Goal: Task Accomplishment & Management: Use online tool/utility

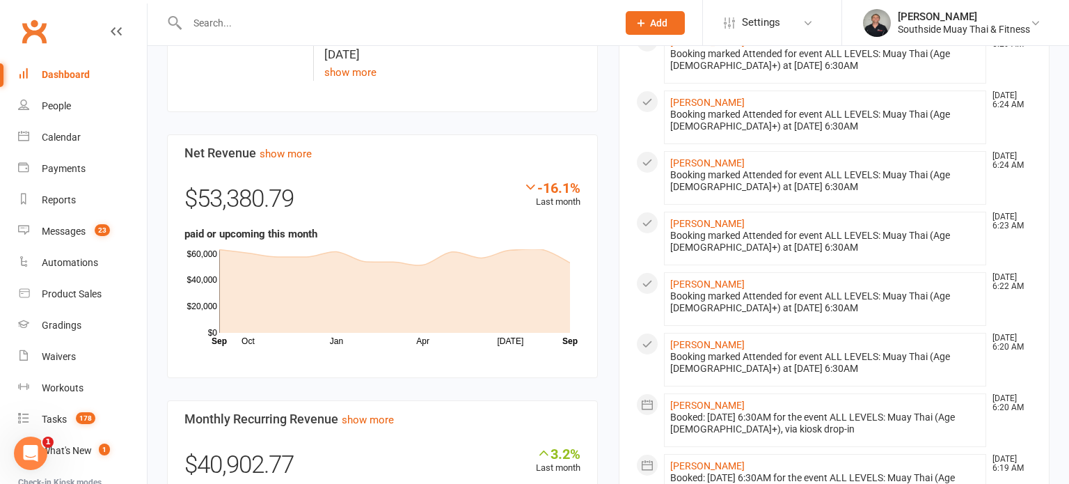
scroll to position [871, 0]
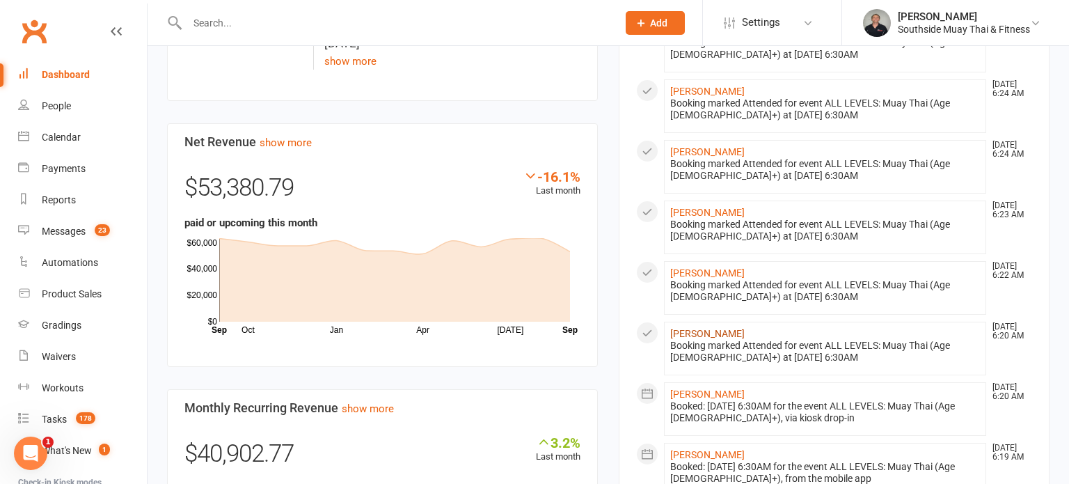
click at [714, 328] on link "[PERSON_NAME]" at bounding box center [707, 333] width 74 height 11
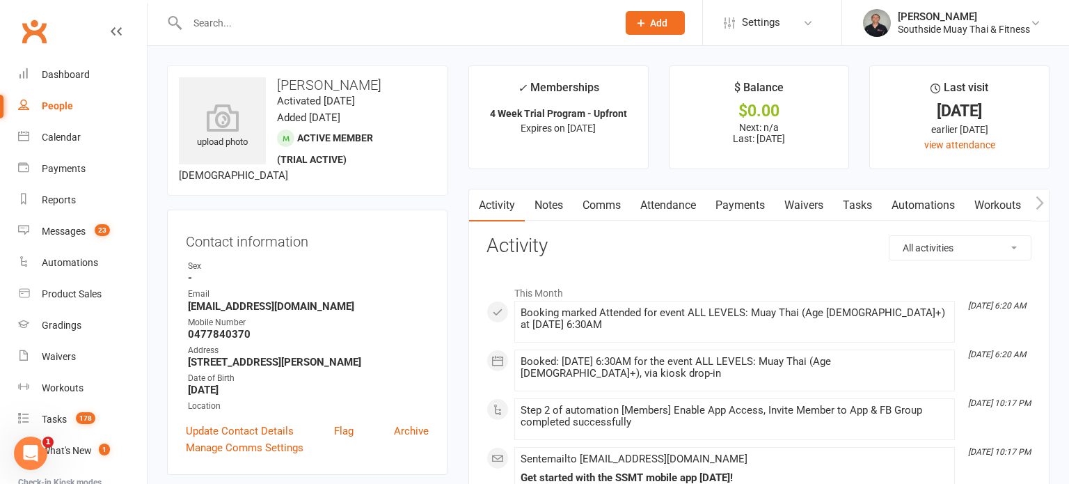
click at [730, 194] on link "Payments" at bounding box center [739, 205] width 69 height 32
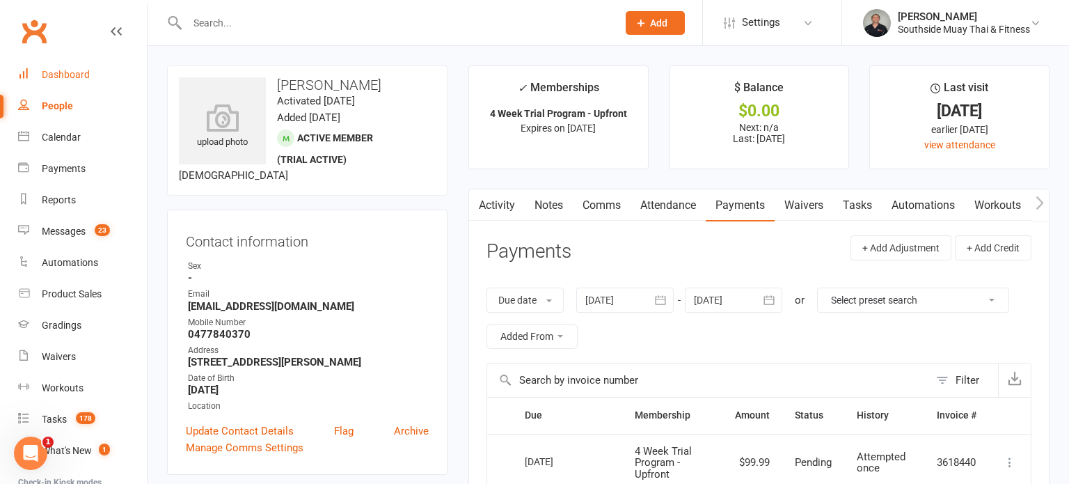
click at [49, 73] on div "Dashboard" at bounding box center [66, 74] width 48 height 11
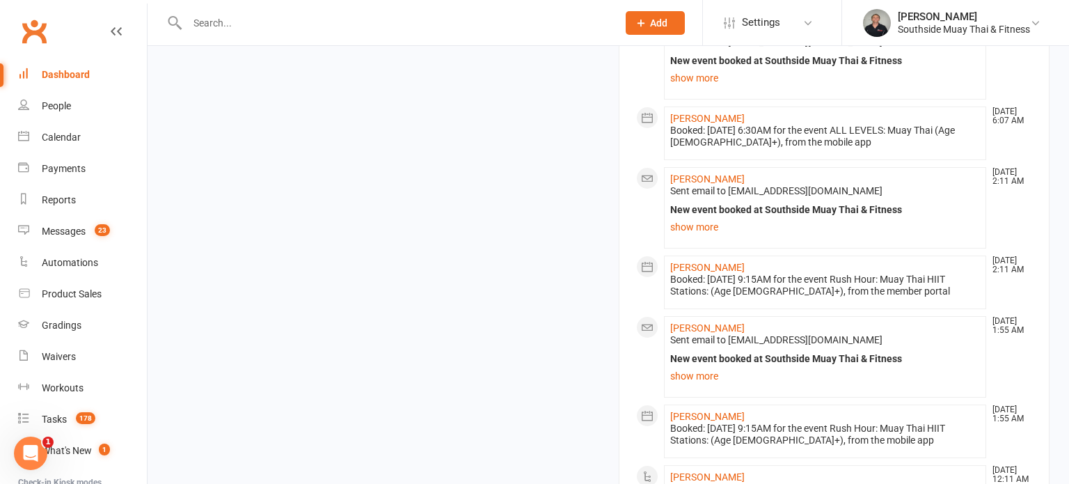
scroll to position [1819, 0]
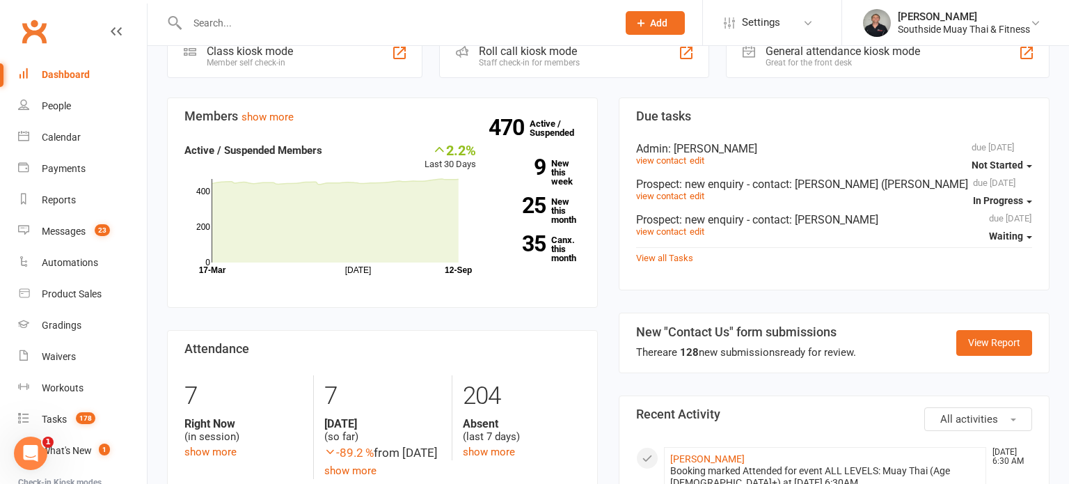
scroll to position [369, 0]
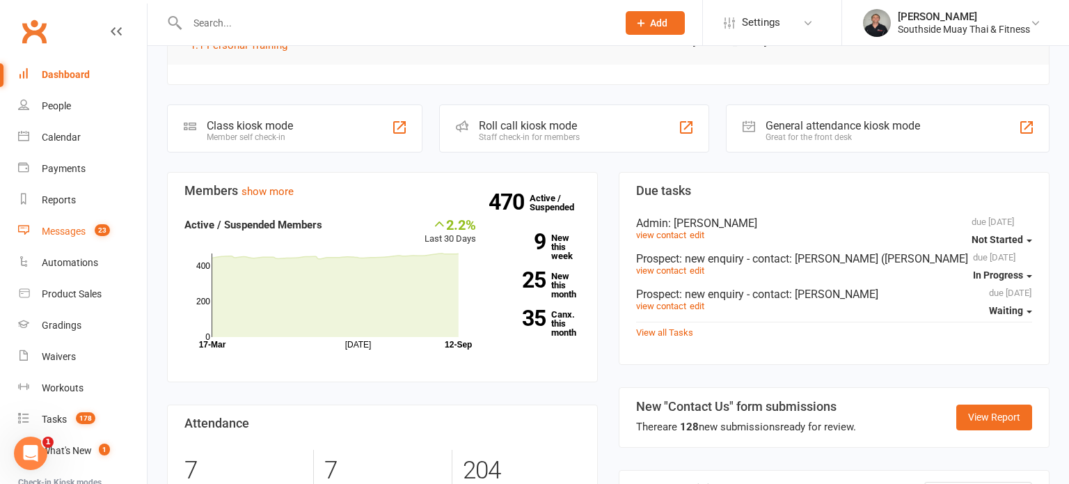
click at [54, 241] on link "Messages 23" at bounding box center [82, 231] width 129 height 31
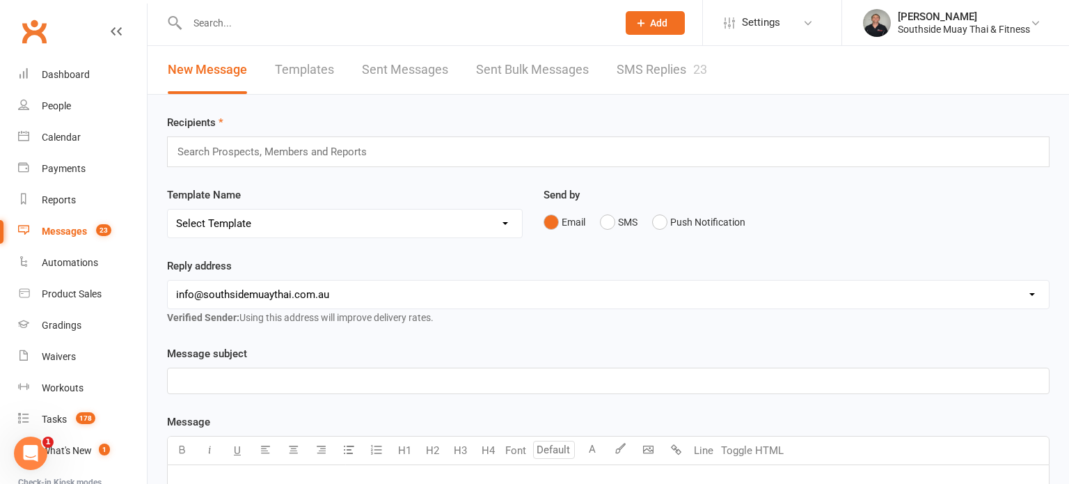
click at [303, 67] on link "Templates" at bounding box center [304, 70] width 59 height 48
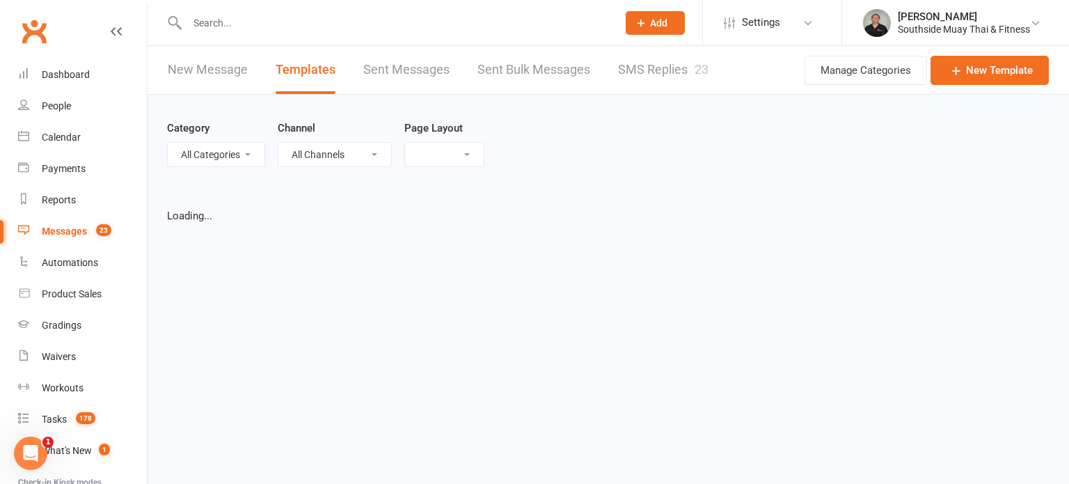
select select "list"
select select "100"
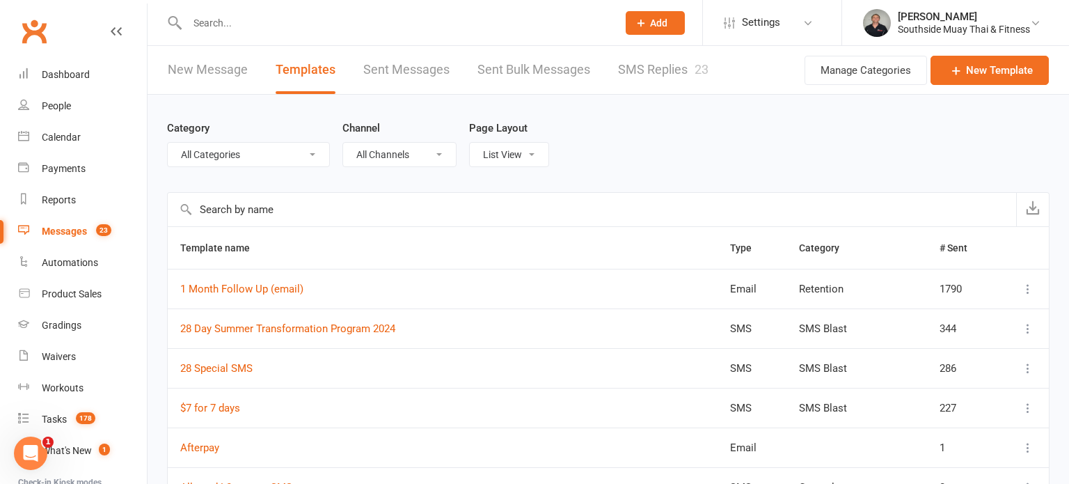
click at [264, 147] on select "All Categories (No category) AA Trainers BS Conversation Starters Email Campaig…" at bounding box center [248, 155] width 161 height 24
select select "6184"
click at [168, 143] on select "All Categories (No category) AA Trainers BS Conversation Starters Email Campaig…" at bounding box center [248, 155] width 161 height 24
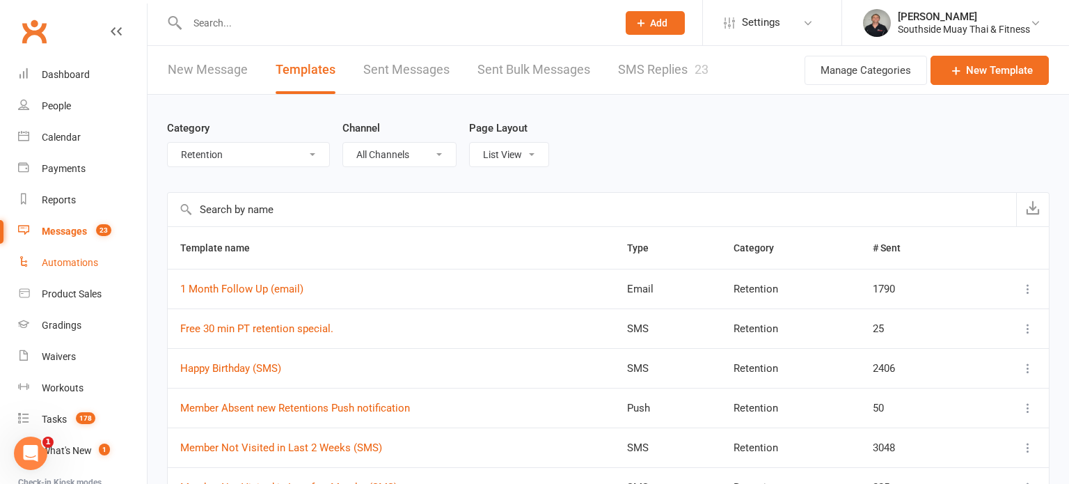
click at [57, 255] on link "Automations" at bounding box center [82, 262] width 129 height 31
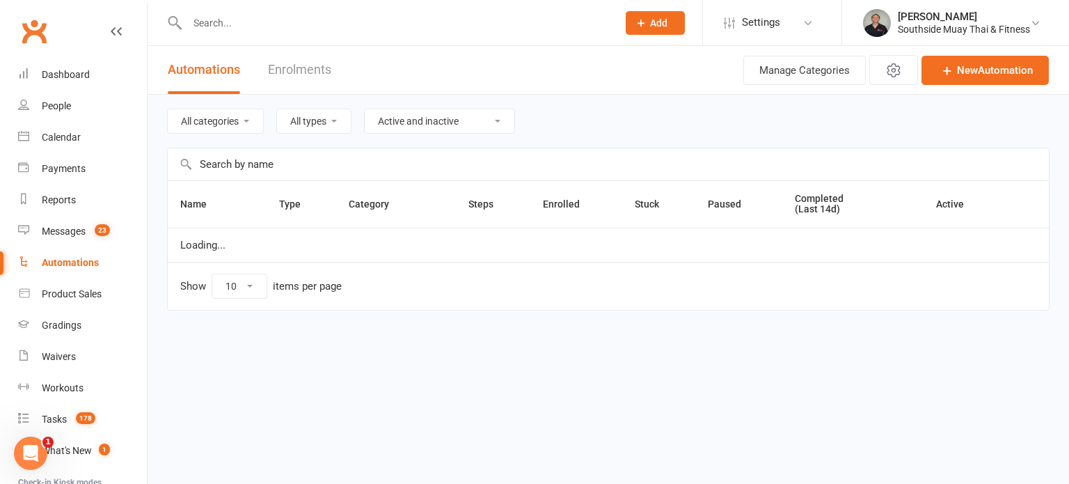
click at [696, 369] on html "Prospect Member Non-attending contact Class / event Appointment Grading event T…" at bounding box center [534, 184] width 1069 height 369
select select "100"
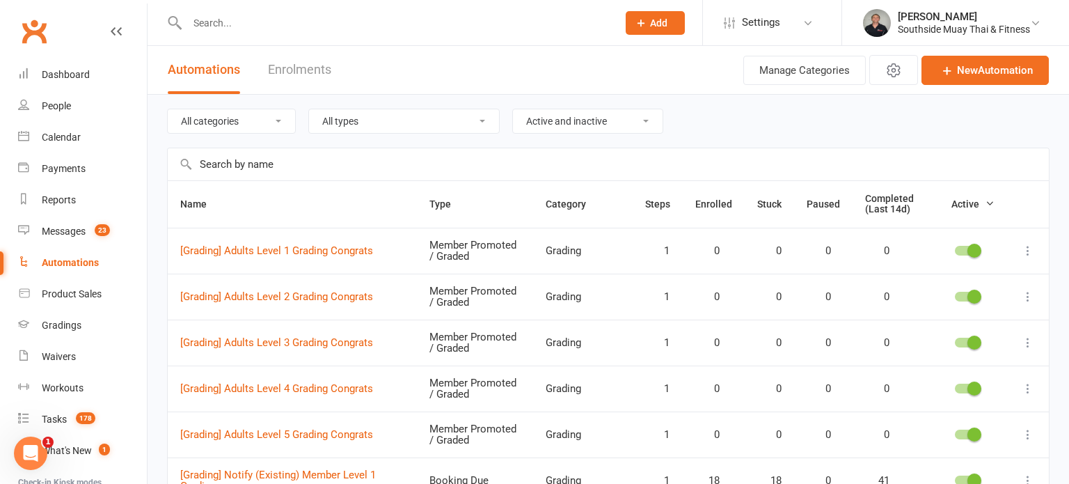
click at [221, 120] on select "All categories Grading LBE Members Paid Trial Programs Personal Training Prospe…" at bounding box center [231, 121] width 127 height 24
select select "147"
click at [168, 109] on select "All categories Grading LBE Members Paid Trial Programs Personal Training Prospe…" at bounding box center [231, 121] width 127 height 24
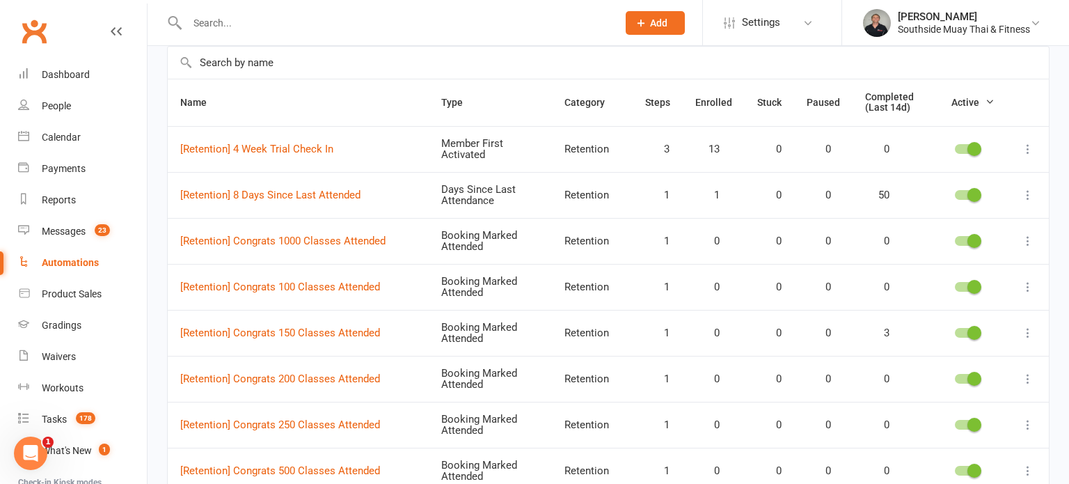
scroll to position [100, 0]
click at [227, 197] on link "[Retention] 8 Days Since Last Attended" at bounding box center [270, 196] width 180 height 13
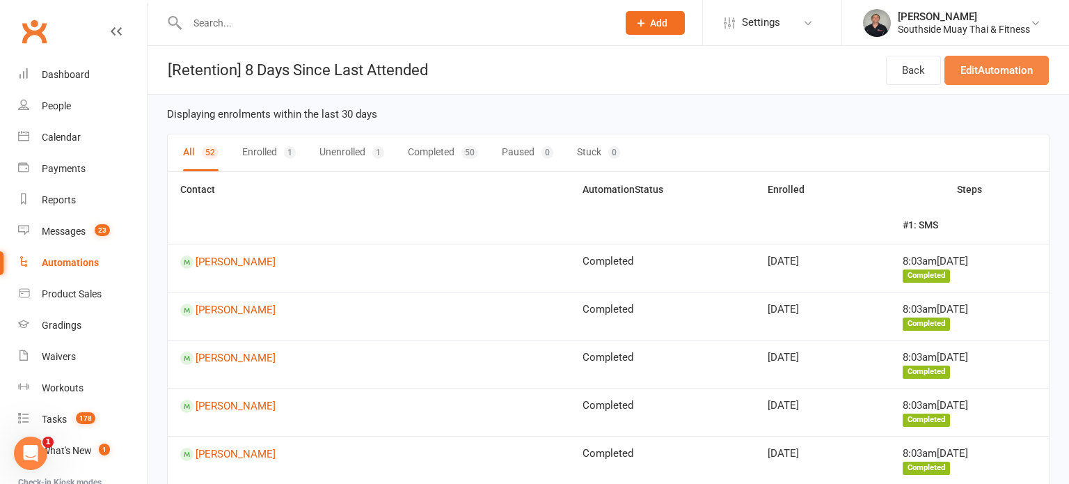
click at [969, 74] on link "Edit Automation" at bounding box center [996, 70] width 104 height 29
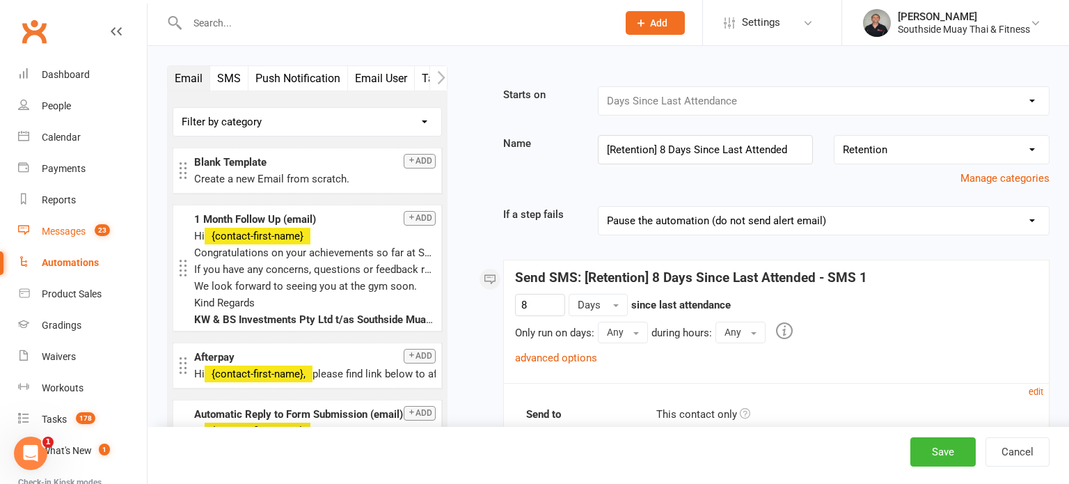
click at [65, 233] on div "Messages" at bounding box center [64, 230] width 44 height 11
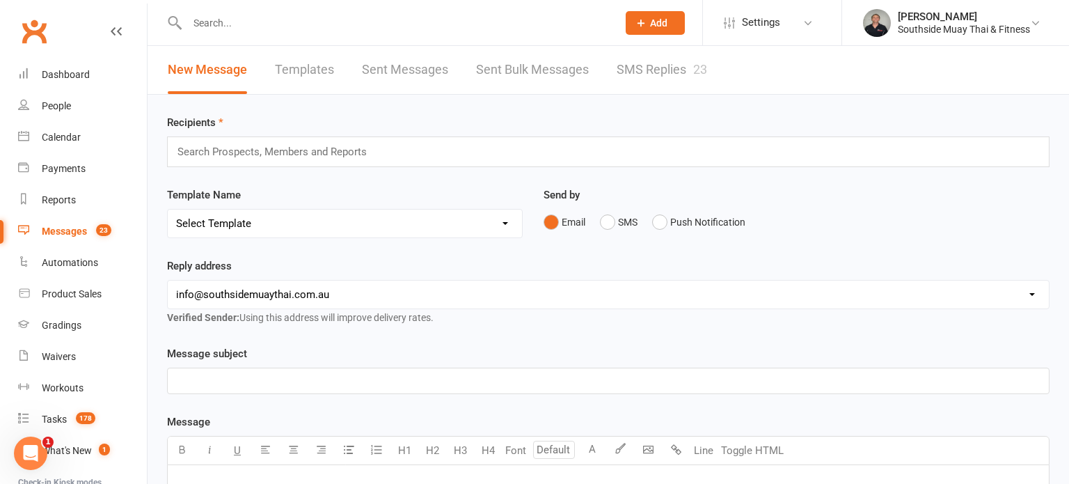
click at [277, 71] on link "Templates" at bounding box center [304, 70] width 59 height 48
select select "100"
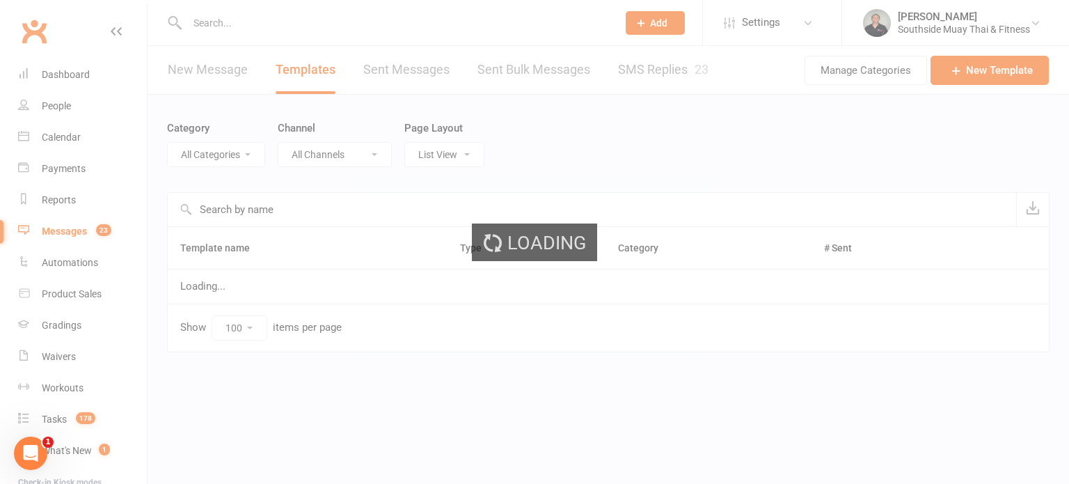
select select "6184"
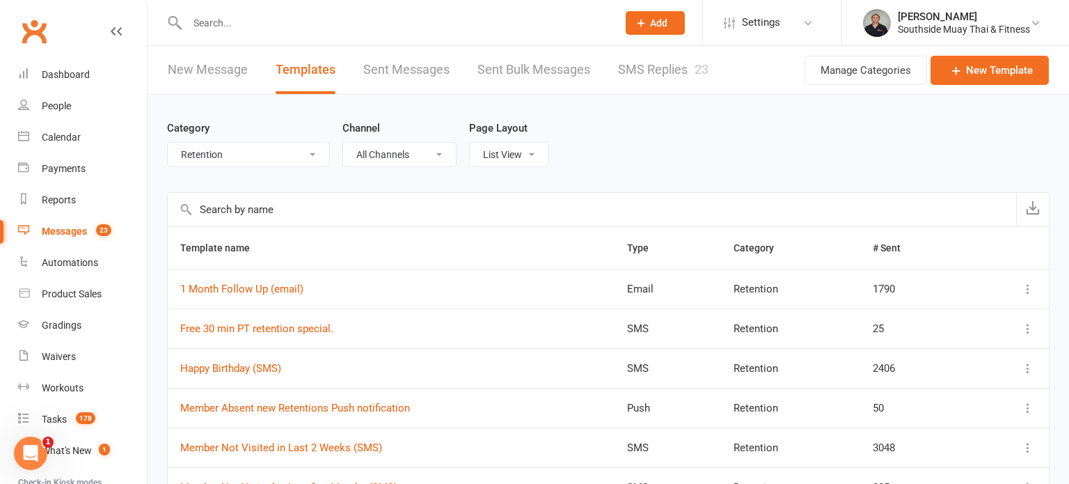
click at [223, 208] on input "text" at bounding box center [592, 209] width 848 height 33
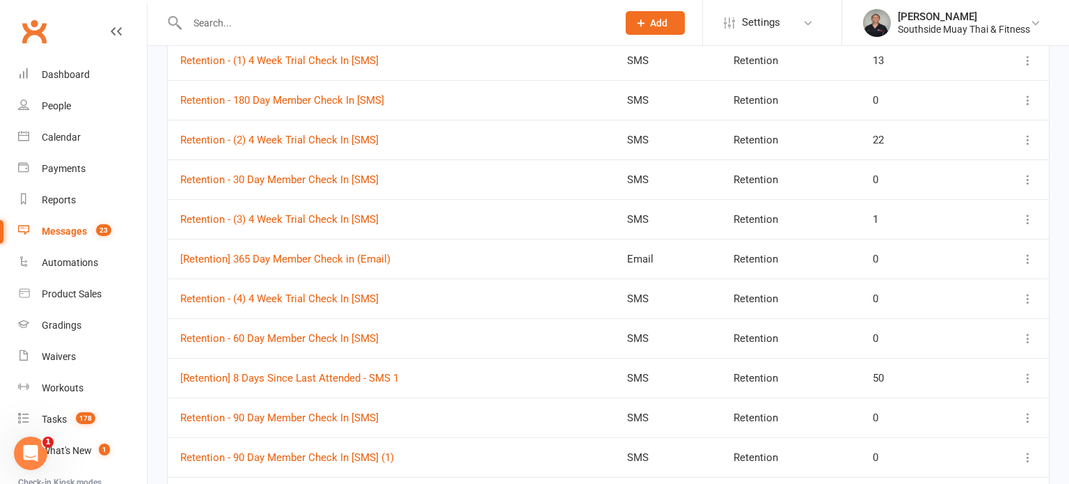
scroll to position [586, 0]
type input "8"
click at [345, 376] on link "[Retention] 8 Days Since Last Attended - SMS 1" at bounding box center [289, 376] width 218 height 13
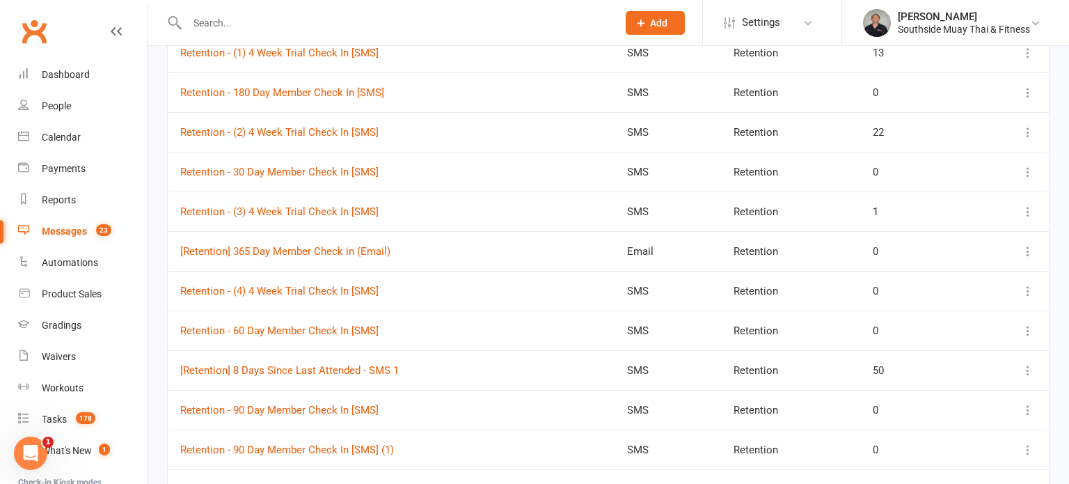
click at [469, 362] on td "[Retention] 8 Days Since Last Attended - SMS 1" at bounding box center [391, 370] width 447 height 40
click at [1028, 365] on icon at bounding box center [1028, 370] width 14 height 14
click at [939, 449] on link "Duplicate" at bounding box center [966, 450] width 138 height 28
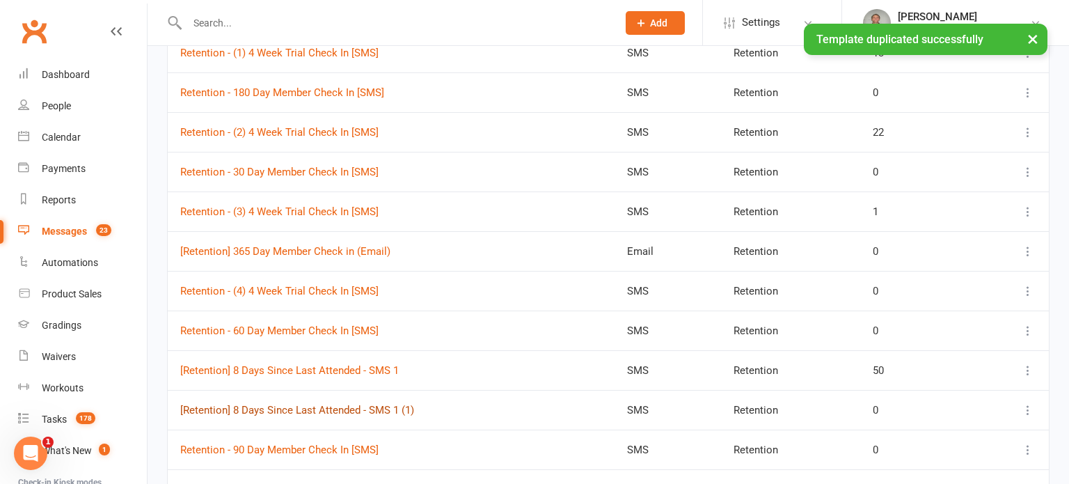
click at [365, 404] on link "[Retention] 8 Days Since Last Attended - SMS 1 (1)" at bounding box center [297, 410] width 234 height 13
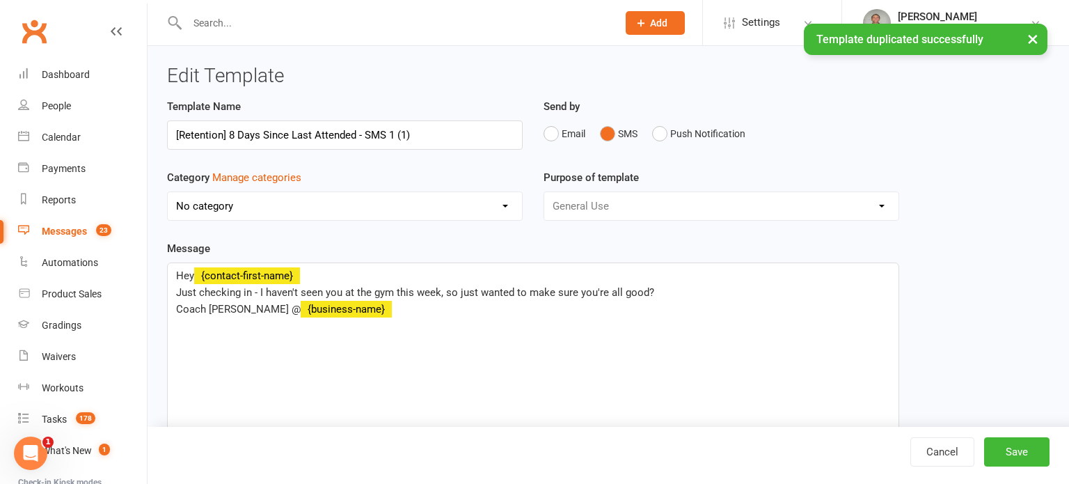
select select "6184"
click at [394, 127] on input "[Retention] 8 Days Since Last Attended - SMS 1 (1)" at bounding box center [345, 134] width 356 height 29
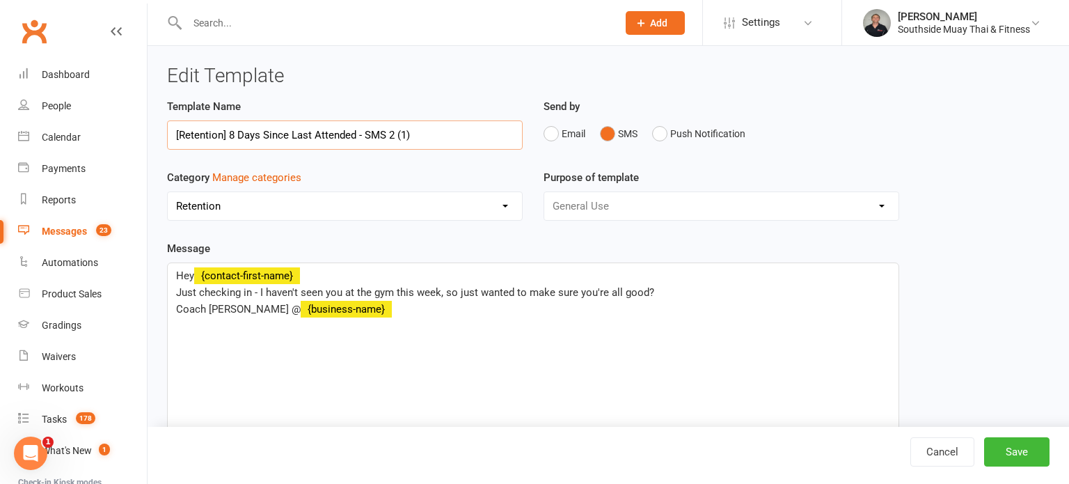
click at [408, 131] on input "[Retention] 8 Days Since Last Attended - SMS 2 (1)" at bounding box center [345, 134] width 356 height 29
type input "[Retention] 8 Days Since Last Attended - SMS 2"
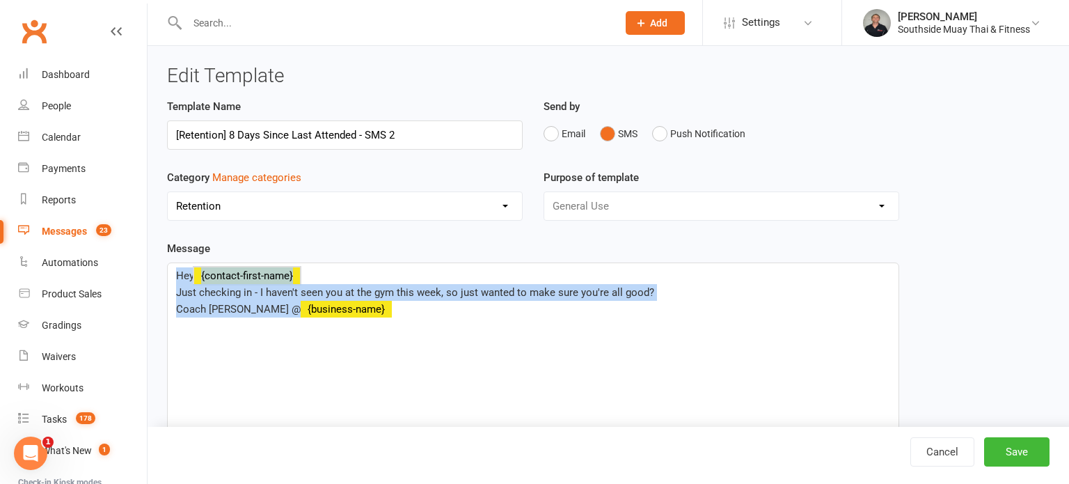
drag, startPoint x: 179, startPoint y: 272, endPoint x: 365, endPoint y: 312, distance: 190.6
click at [365, 312] on div "Hey ﻿ {contact-first-name} Just checking in - I haven't seen you at the gym thi…" at bounding box center [533, 367] width 730 height 209
copy div "Hey ﻿ {contact-first-name} Just checking in - I haven't seen you at the gym thi…"
click at [223, 304] on span "Coach [PERSON_NAME] @" at bounding box center [238, 309] width 125 height 13
click at [193, 291] on span "Just checking in - I haven't seen you at the gym this week, so just wanted to m…" at bounding box center [415, 292] width 478 height 13
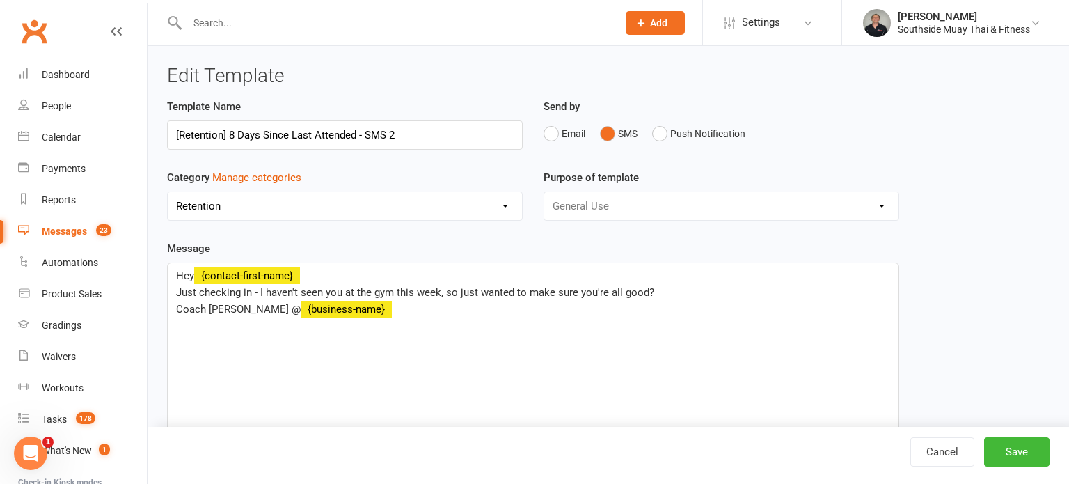
click at [181, 290] on span "Just checking in - I haven't seen you at the gym this week, so just wanted to m…" at bounding box center [415, 292] width 478 height 13
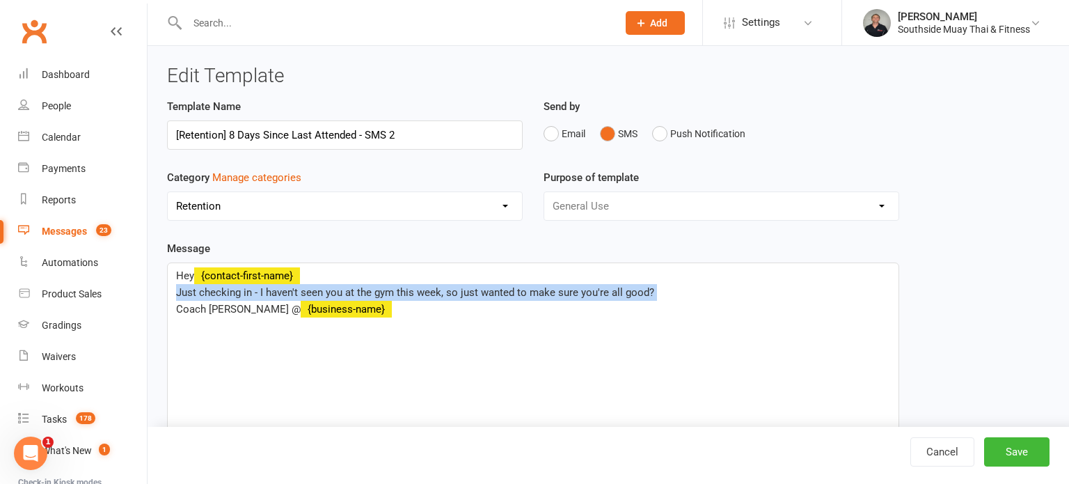
click at [181, 290] on span "Just checking in - I haven't seen you at the gym this week, so just wanted to m…" at bounding box center [415, 292] width 478 height 13
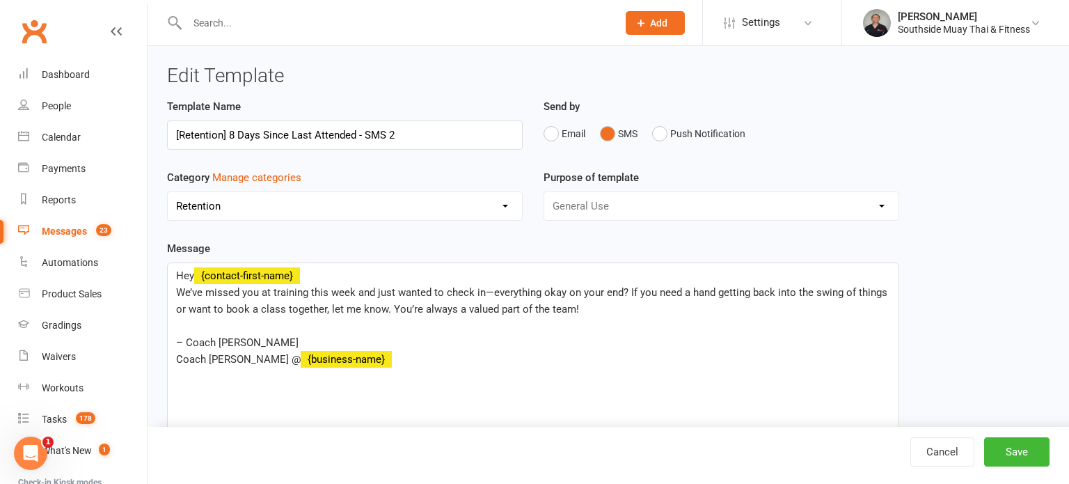
click at [178, 292] on span "We’ve missed you at training this week and just wanted to check in—everything o…" at bounding box center [533, 300] width 714 height 29
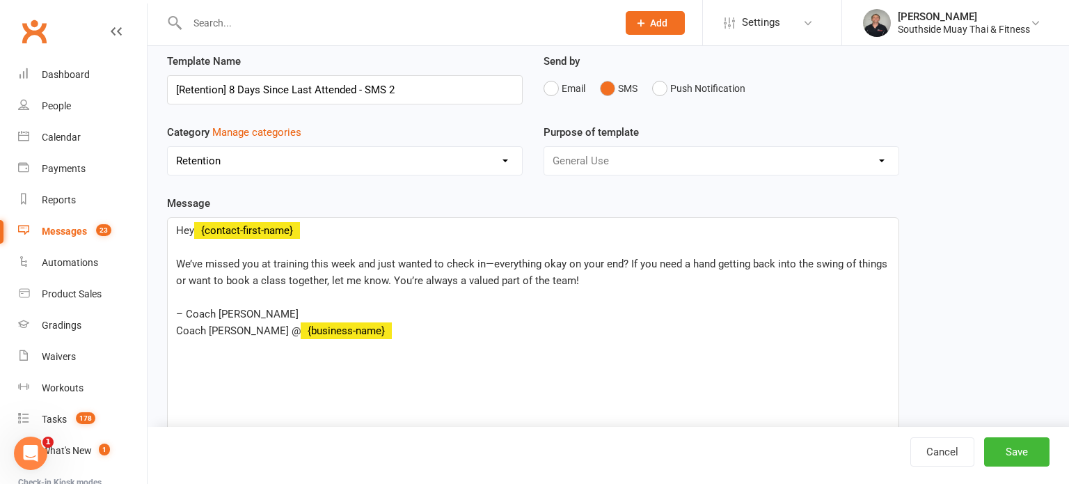
scroll to position [57, 0]
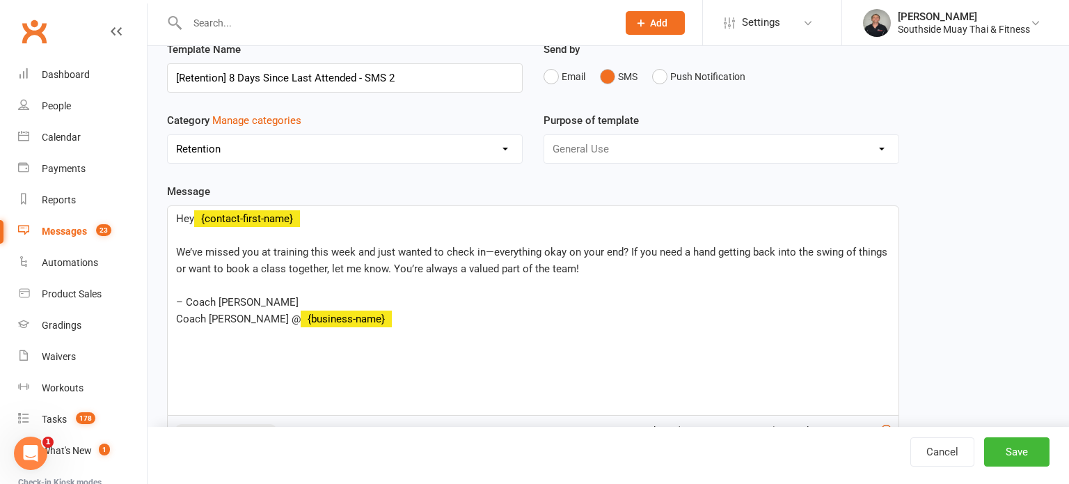
click at [247, 294] on p "– Coach [PERSON_NAME]" at bounding box center [533, 302] width 714 height 17
click at [218, 316] on span "Coach [PERSON_NAME] @" at bounding box center [238, 318] width 125 height 13
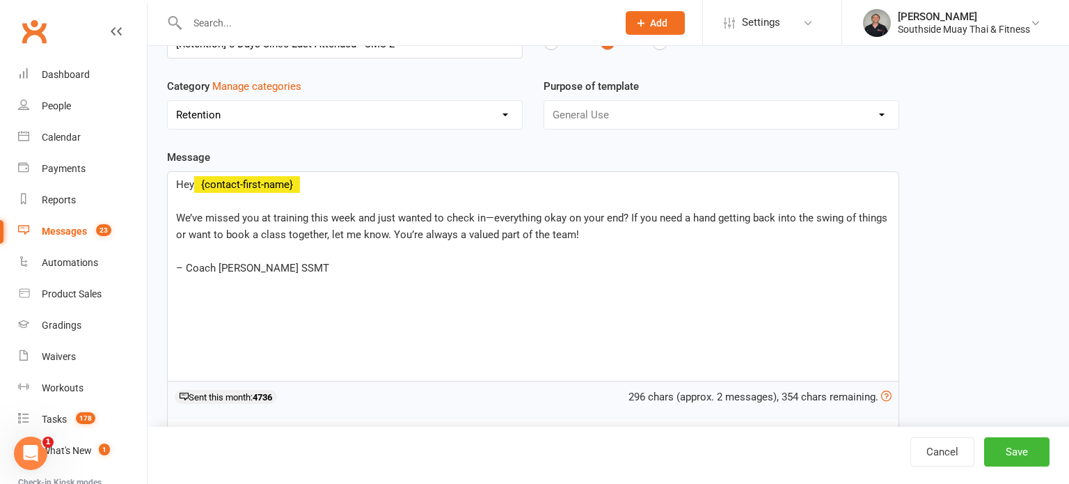
scroll to position [99, 0]
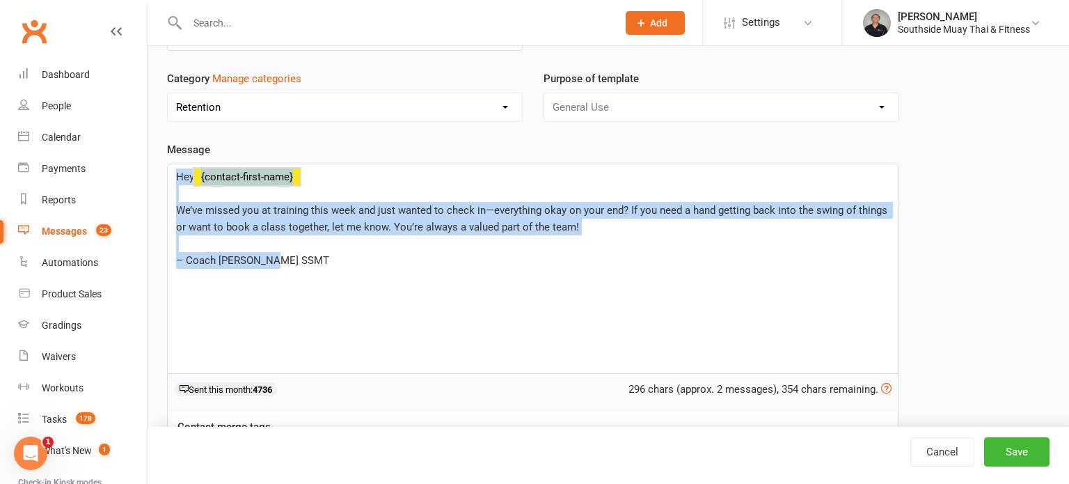
drag, startPoint x: 174, startPoint y: 173, endPoint x: 282, endPoint y: 257, distance: 136.4
click at [282, 257] on div "Hey ﻿ {contact-first-name} ﻿ We’ve missed you at training this week and just wa…" at bounding box center [533, 268] width 730 height 209
copy div "Hey ﻿ {contact-first-name} ﻿ We’ve missed you at training this week and just wa…"
click at [1016, 450] on button "Save" at bounding box center [1016, 451] width 65 height 29
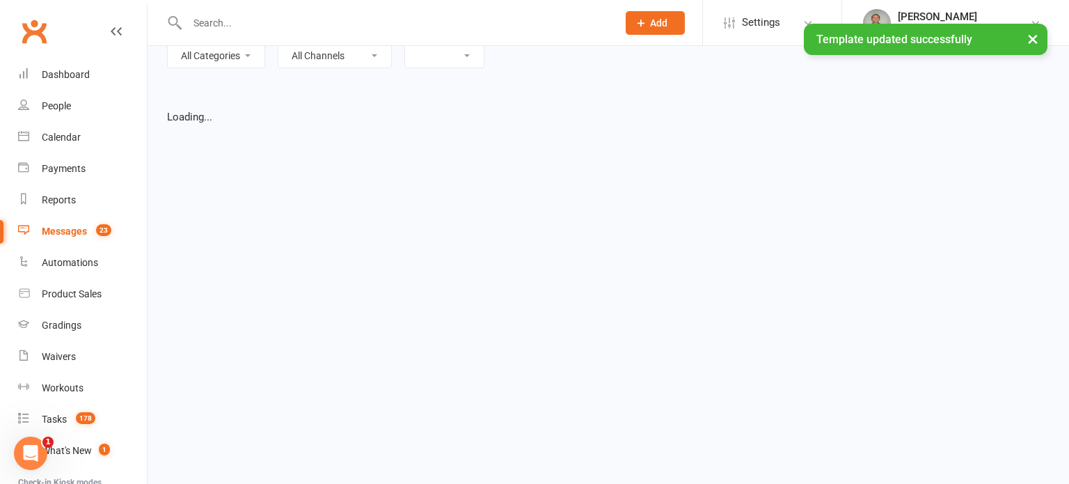
select select "list"
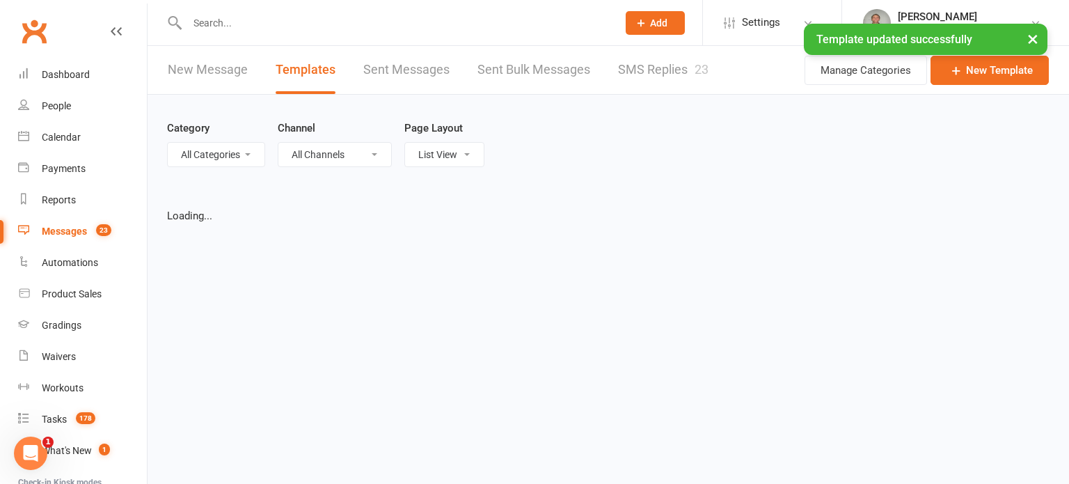
select select "100"
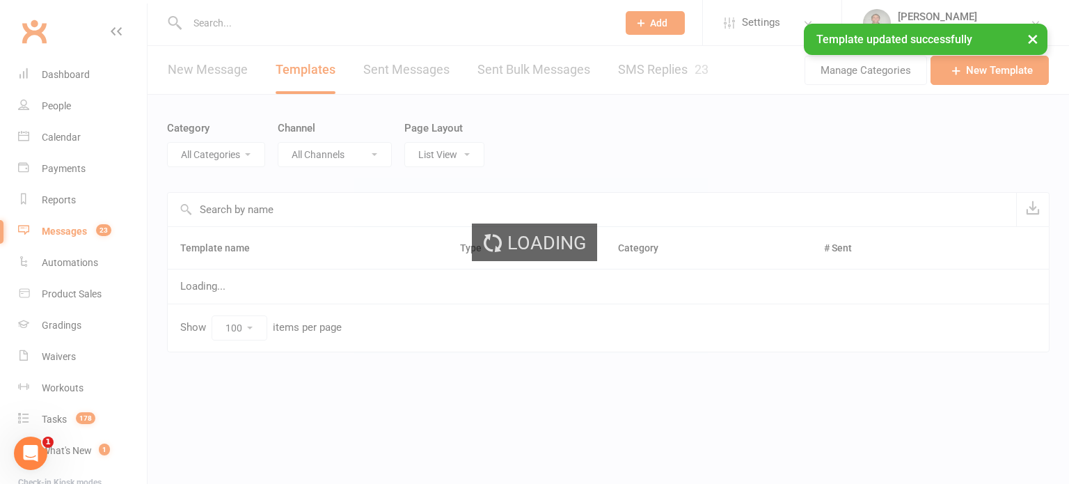
select select "6184"
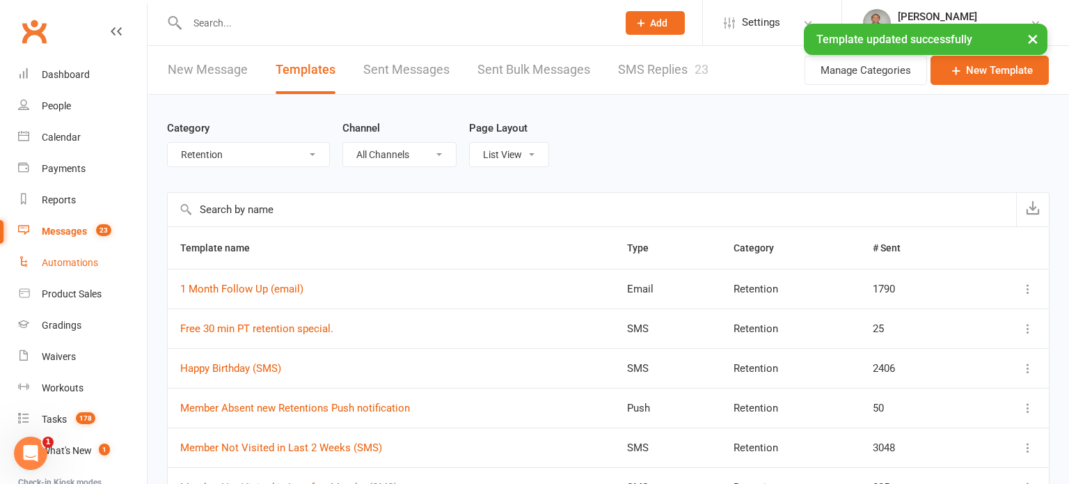
click at [85, 260] on div "Automations" at bounding box center [70, 262] width 56 height 11
select select "100"
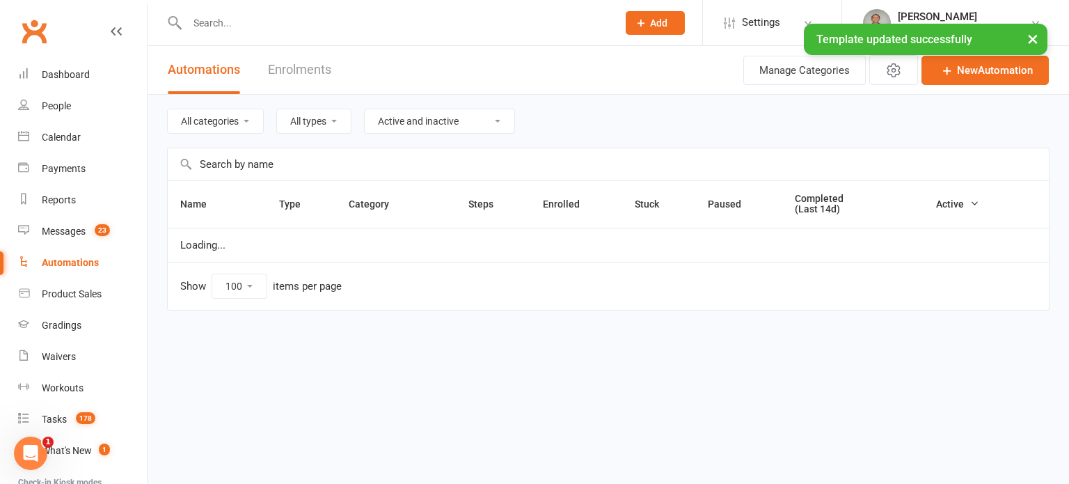
select select "147"
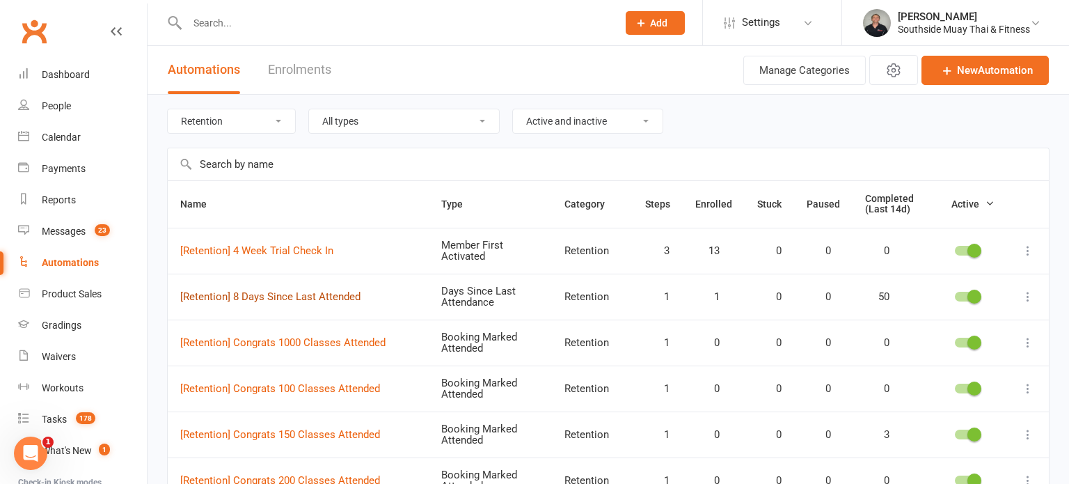
click at [319, 294] on link "[Retention] 8 Days Since Last Attended" at bounding box center [270, 296] width 180 height 13
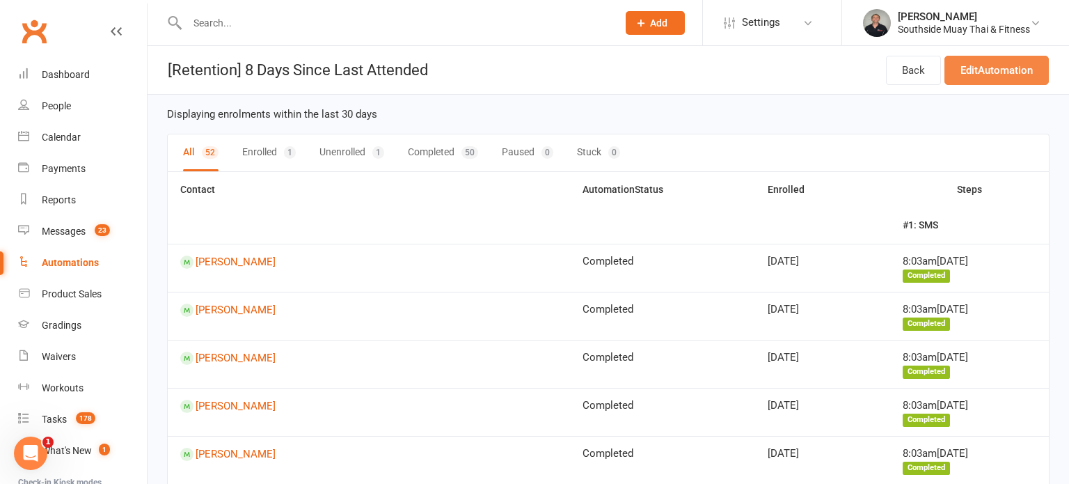
click at [984, 66] on link "Edit Automation" at bounding box center [996, 70] width 104 height 29
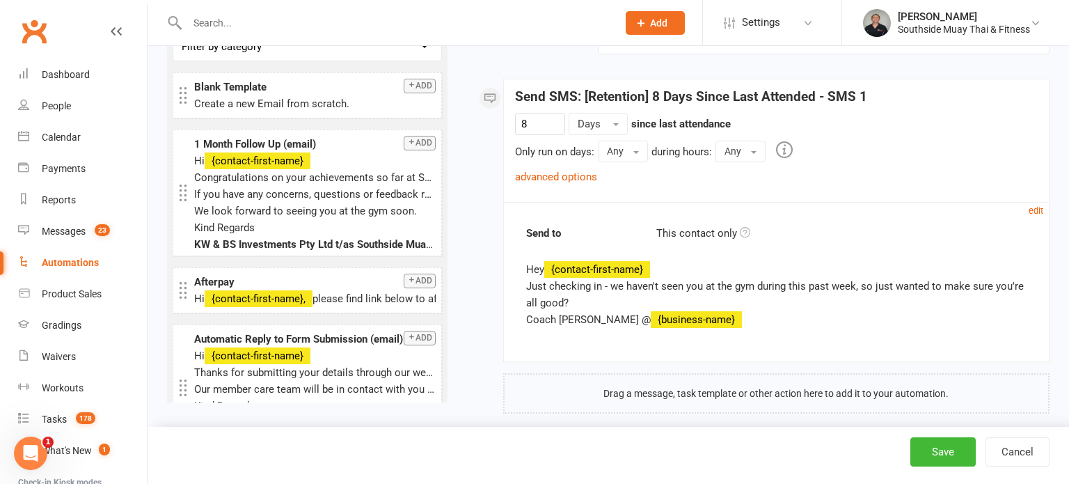
scroll to position [186, 0]
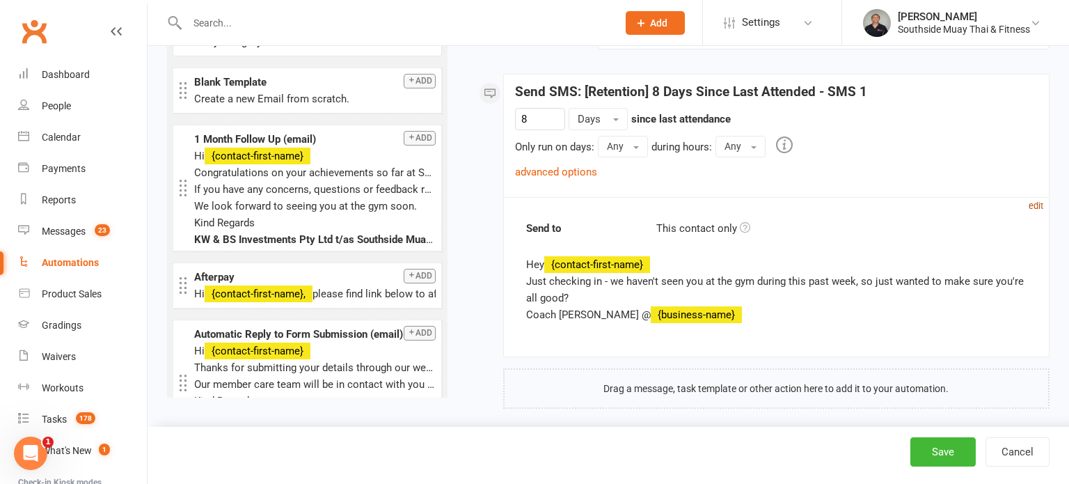
click at [1035, 207] on small "edit" at bounding box center [1035, 205] width 15 height 10
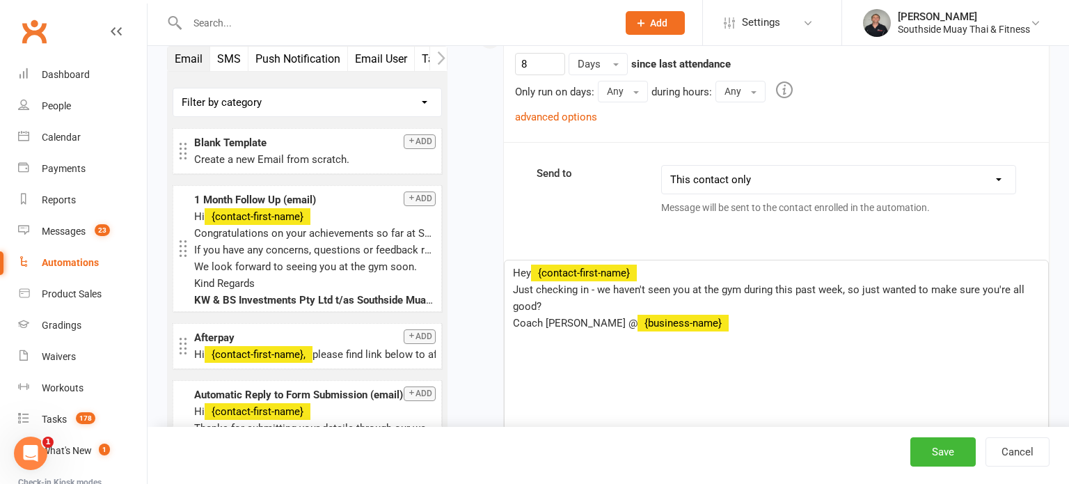
scroll to position [250, 0]
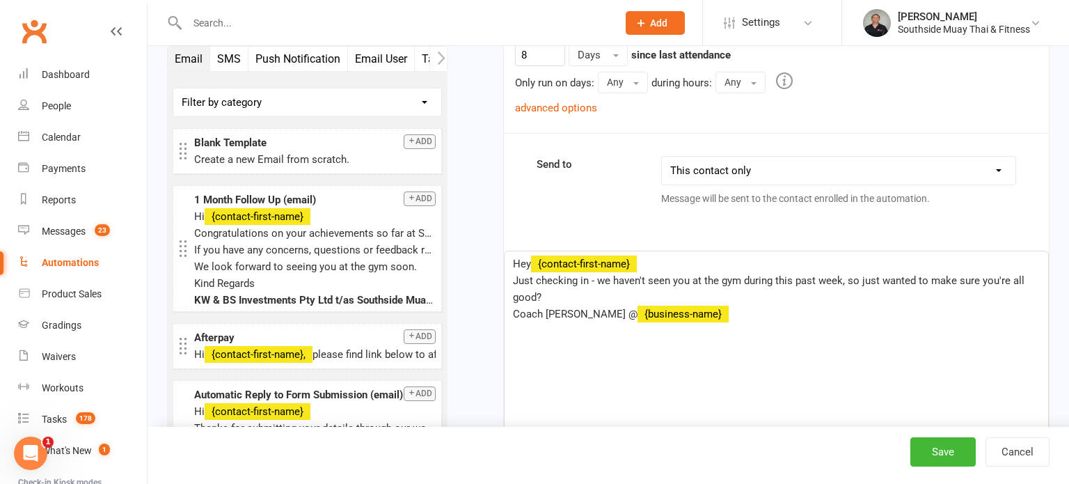
click at [515, 274] on span "Just checking in - we haven't seen you at the gym during this past week, so jus…" at bounding box center [770, 288] width 514 height 29
click at [514, 275] on span "Just checking in - we haven't seen you at the gym during this past week, so jus…" at bounding box center [770, 288] width 514 height 29
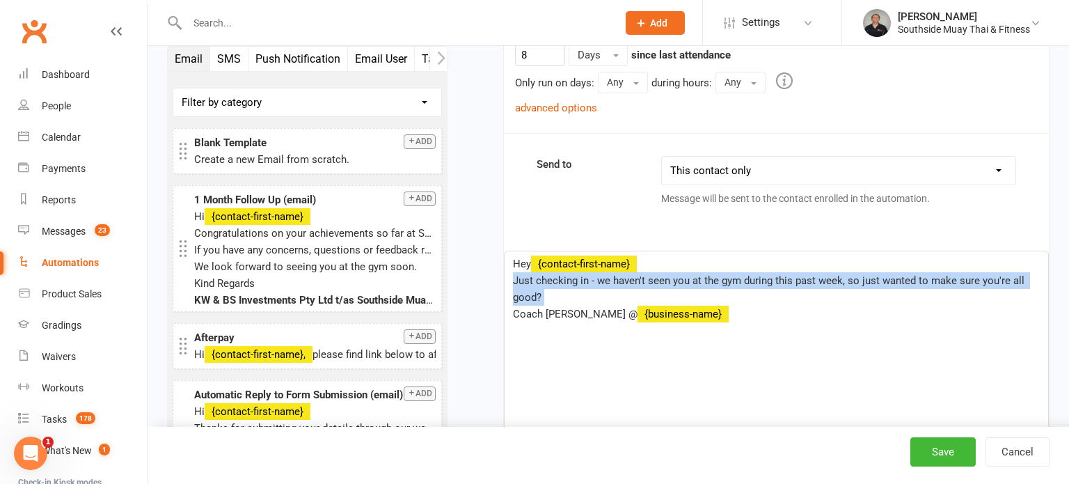
click at [514, 275] on span "Just checking in - we haven't seen you at the gym during this past week, so jus…" at bounding box center [770, 288] width 514 height 29
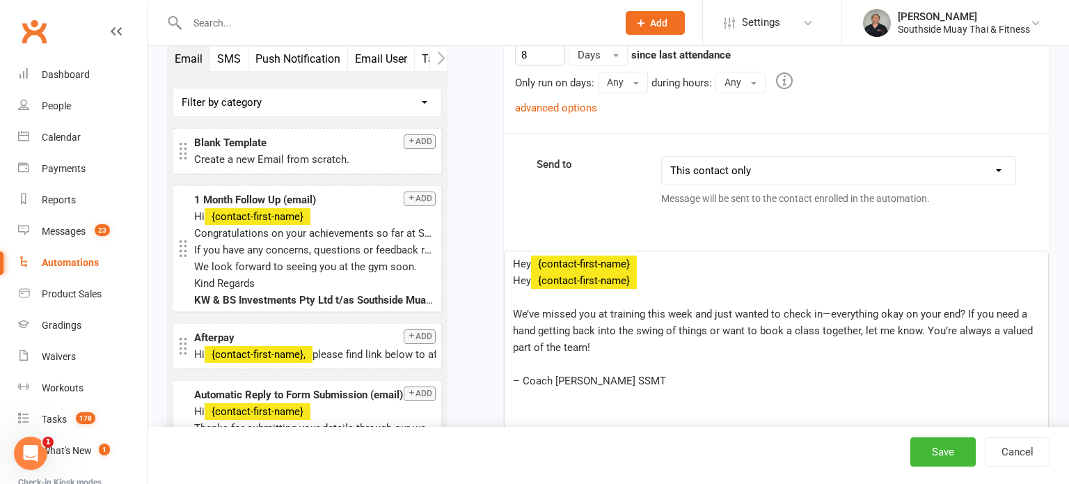
click at [580, 378] on span "– Coach [PERSON_NAME] SSMT" at bounding box center [589, 380] width 153 height 13
click at [510, 272] on div "Hey ﻿ {contact-first-name} Hey ﻿ {contact-first-name} ﻿ ﻿ We’ve missed you at t…" at bounding box center [775, 355] width 543 height 209
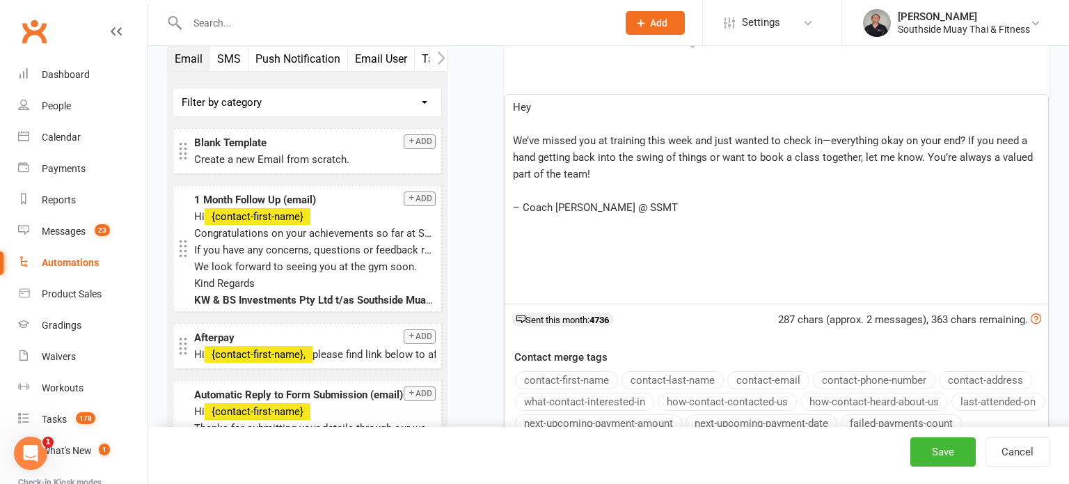
scroll to position [408, 0]
click at [521, 372] on button "contact-first-name" at bounding box center [566, 378] width 103 height 18
click at [542, 120] on p "﻿" at bounding box center [776, 122] width 527 height 17
click at [966, 136] on span "We’ve missed you at training this week and just wanted to check in—everything o…" at bounding box center [774, 156] width 522 height 46
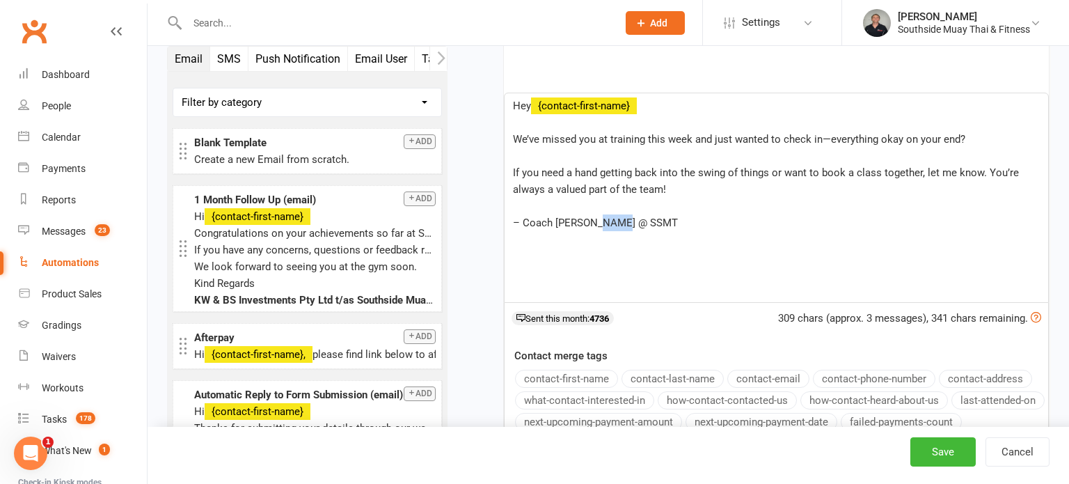
drag, startPoint x: 628, startPoint y: 215, endPoint x: 594, endPoint y: 214, distance: 33.4
click at [594, 214] on p "– Coach [PERSON_NAME] @ SSMT" at bounding box center [776, 222] width 527 height 17
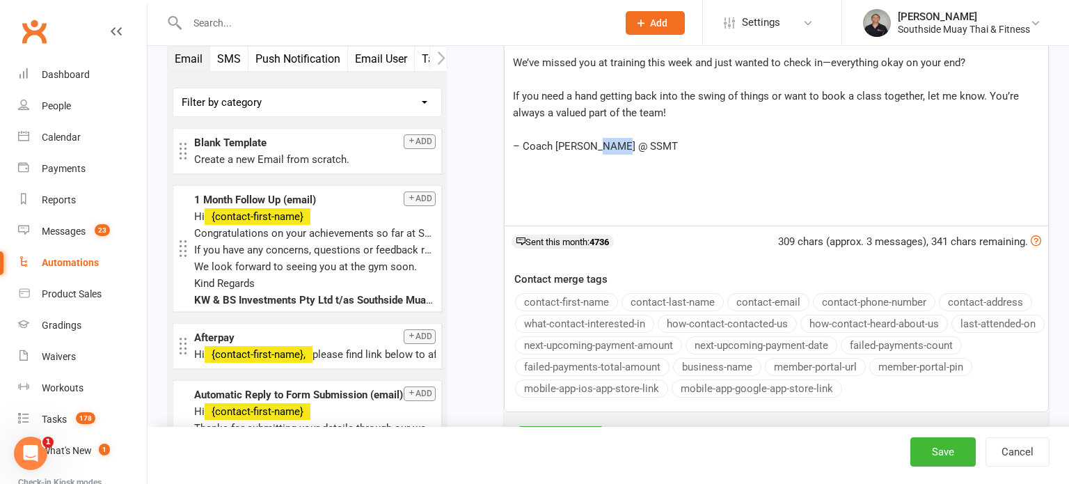
scroll to position [497, 0]
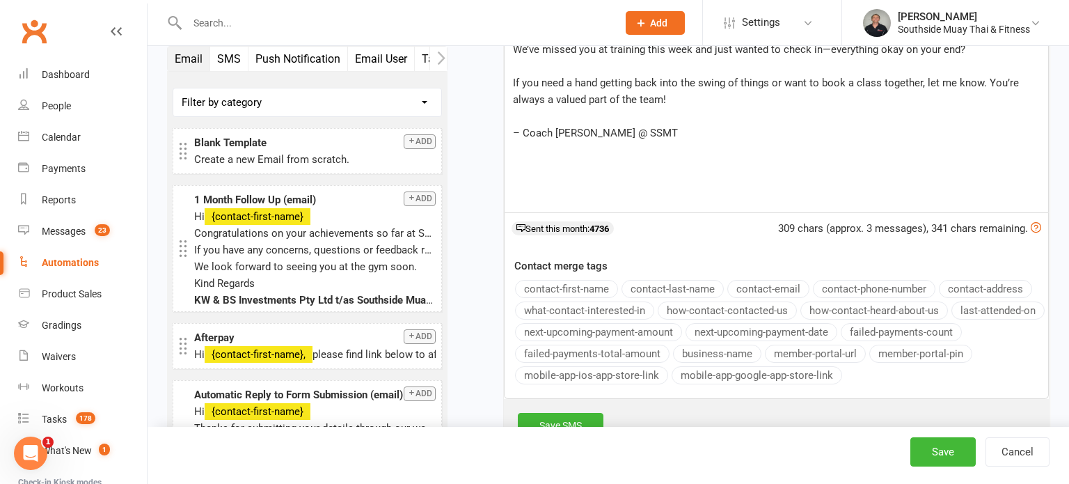
click at [703, 351] on button "business-name" at bounding box center [717, 353] width 88 height 18
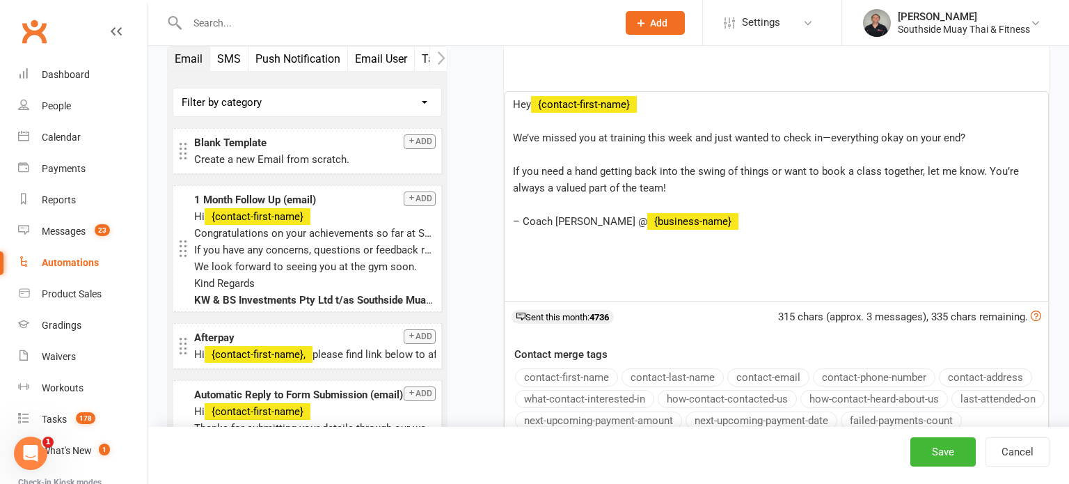
scroll to position [409, 0]
click at [540, 119] on p "﻿" at bounding box center [776, 121] width 527 height 17
click at [920, 168] on span "If you need a hand getting back into the swing of things or want to book a clas…" at bounding box center [767, 179] width 509 height 29
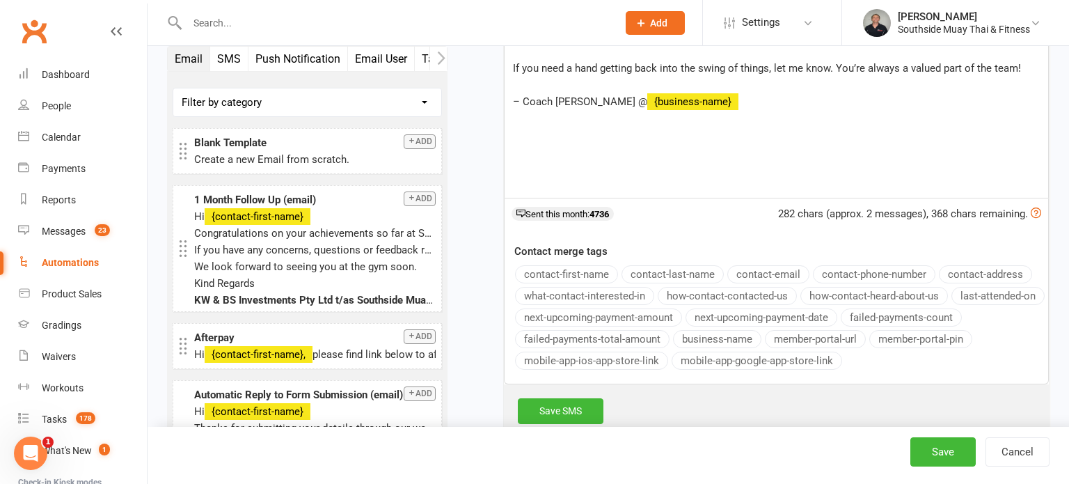
scroll to position [530, 0]
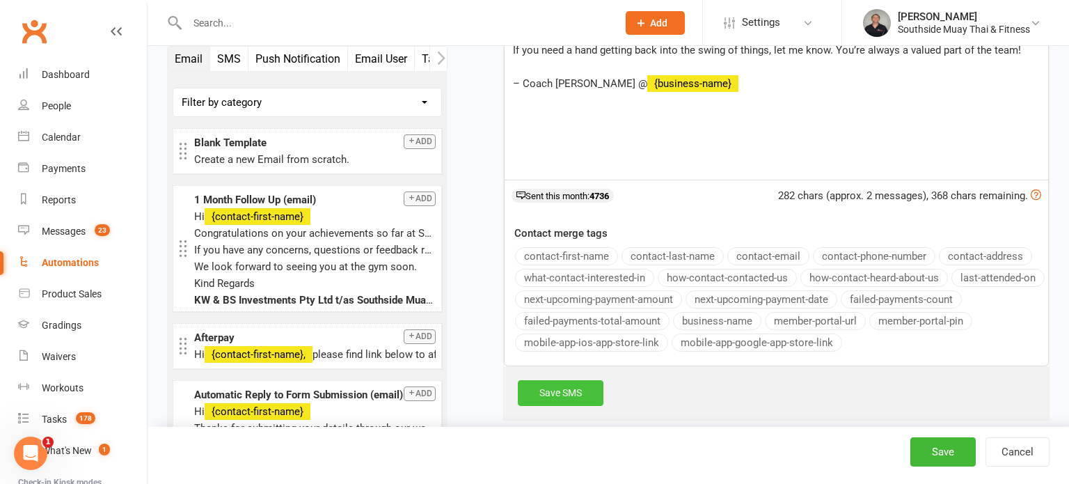
click at [588, 386] on link "Save SMS" at bounding box center [561, 392] width 86 height 25
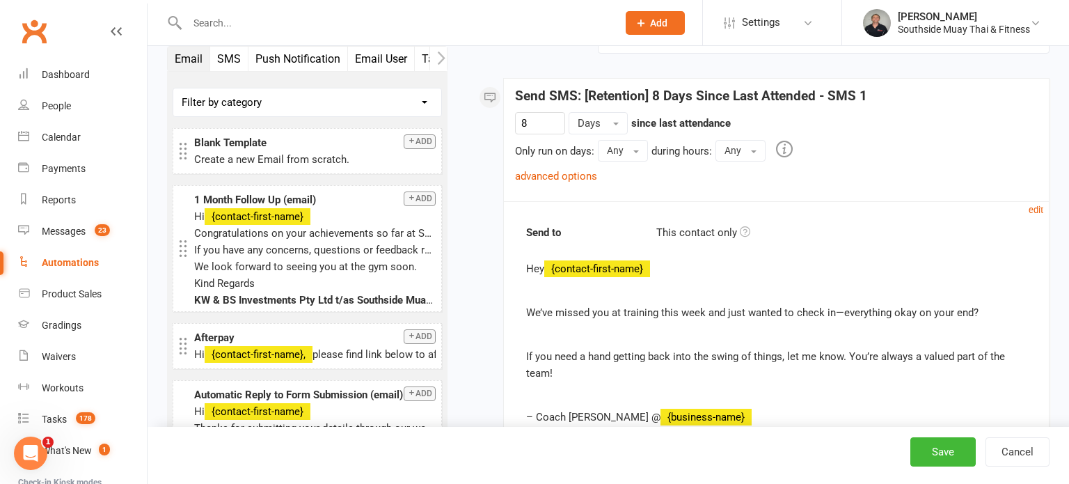
scroll to position [195, 0]
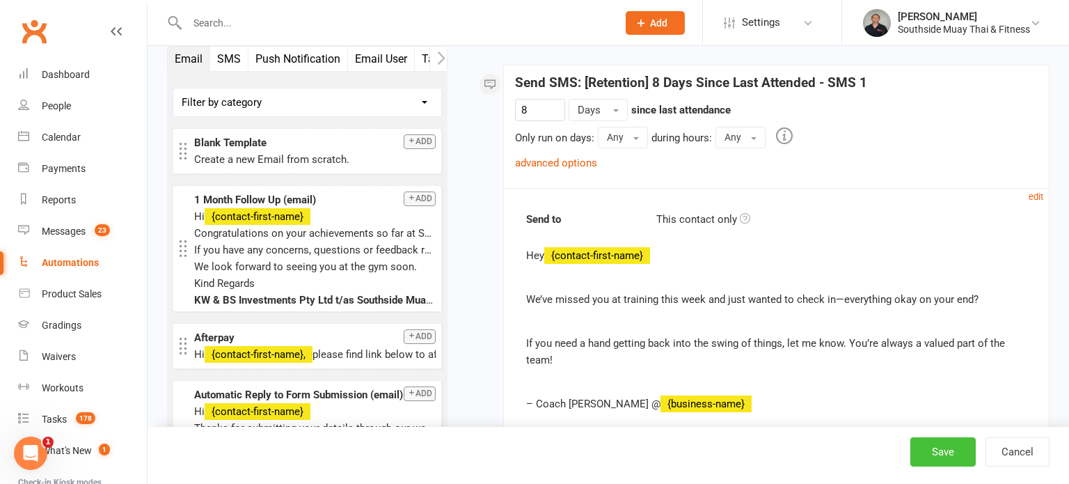
click at [928, 449] on button "Save" at bounding box center [942, 451] width 65 height 29
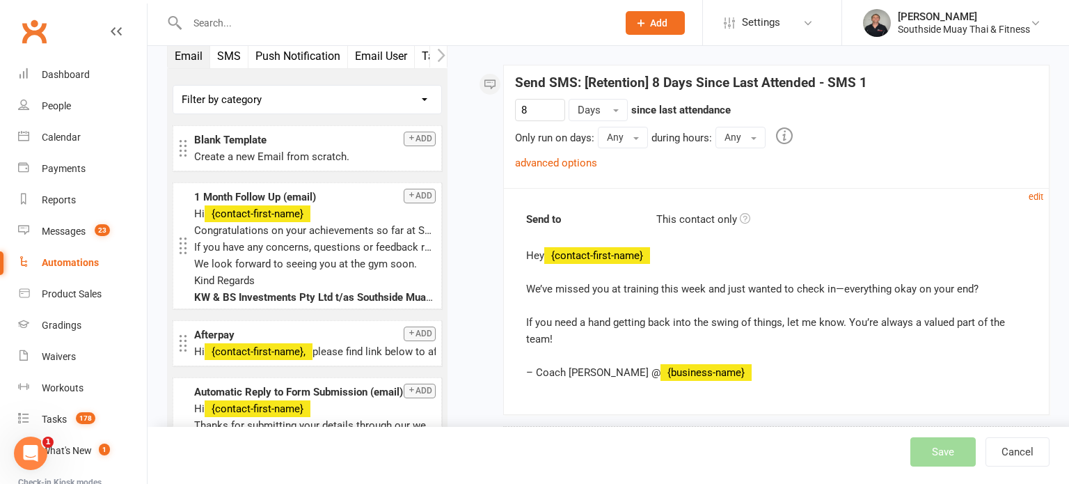
select select "100"
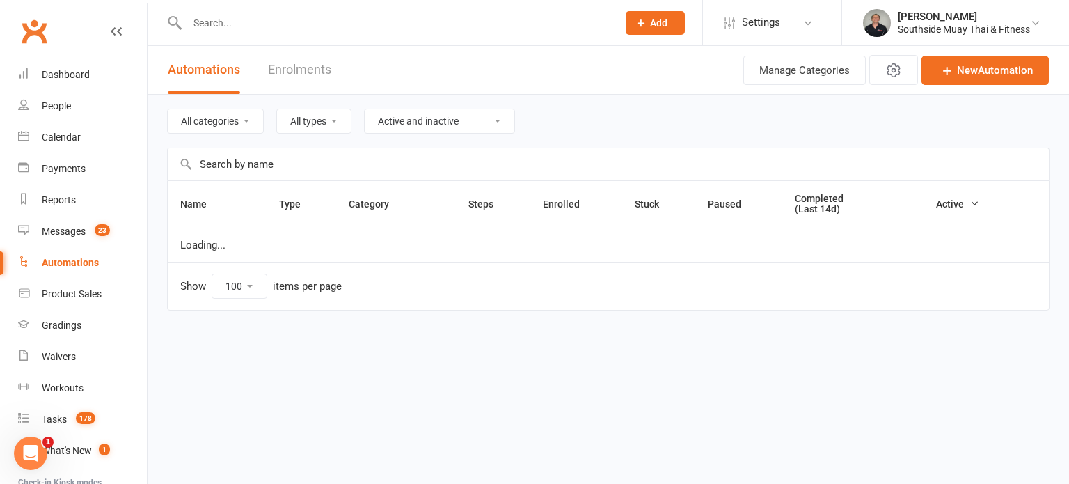
select select "147"
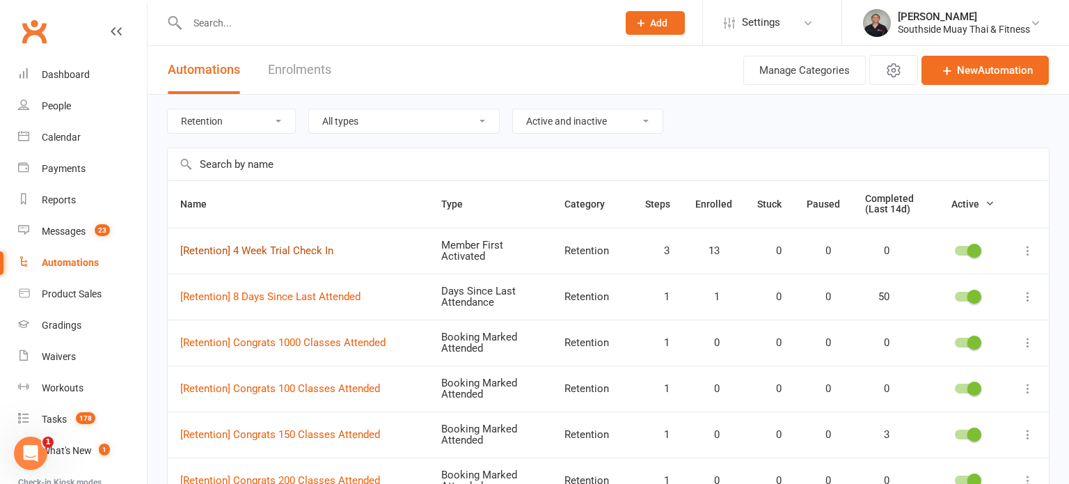
click at [288, 248] on link "[Retention] 4 Week Trial Check In" at bounding box center [256, 250] width 153 height 13
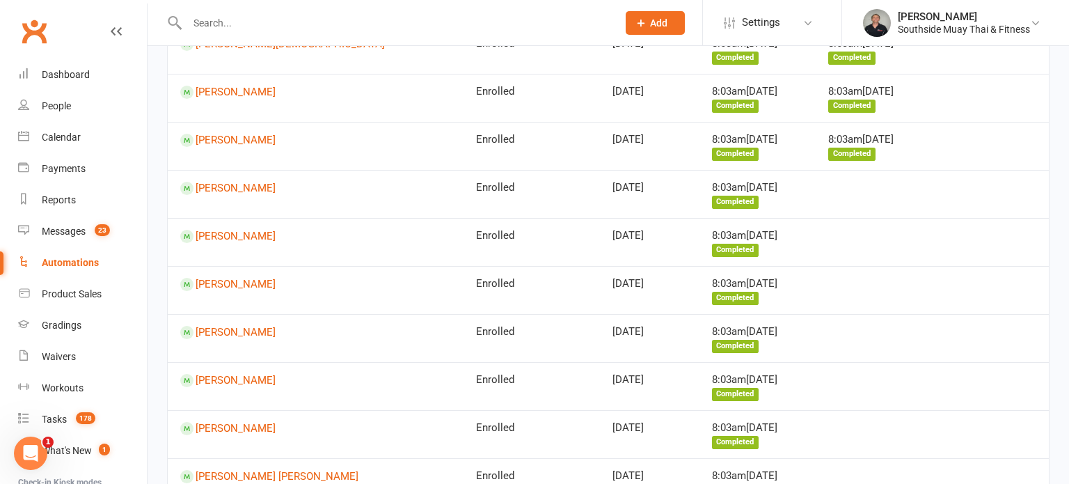
scroll to position [262, 0]
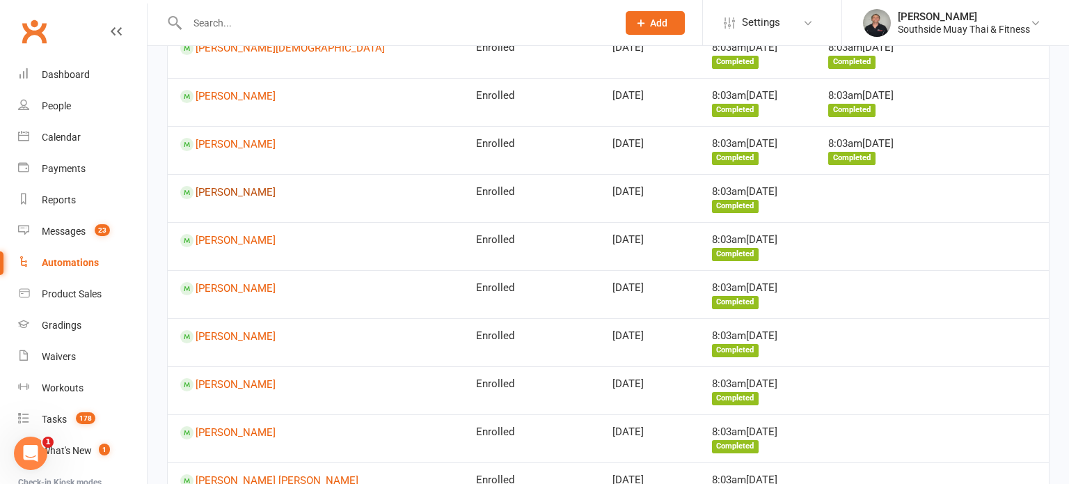
click at [258, 193] on link "[PERSON_NAME]" at bounding box center [315, 192] width 271 height 13
click at [0, 0] on div "Loading" at bounding box center [0, 0] width 0 height 0
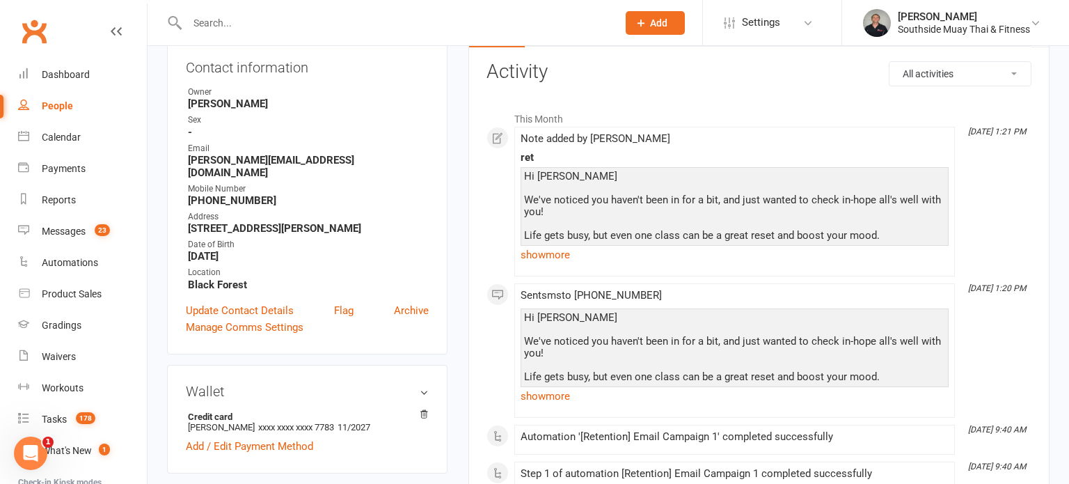
scroll to position [185, 0]
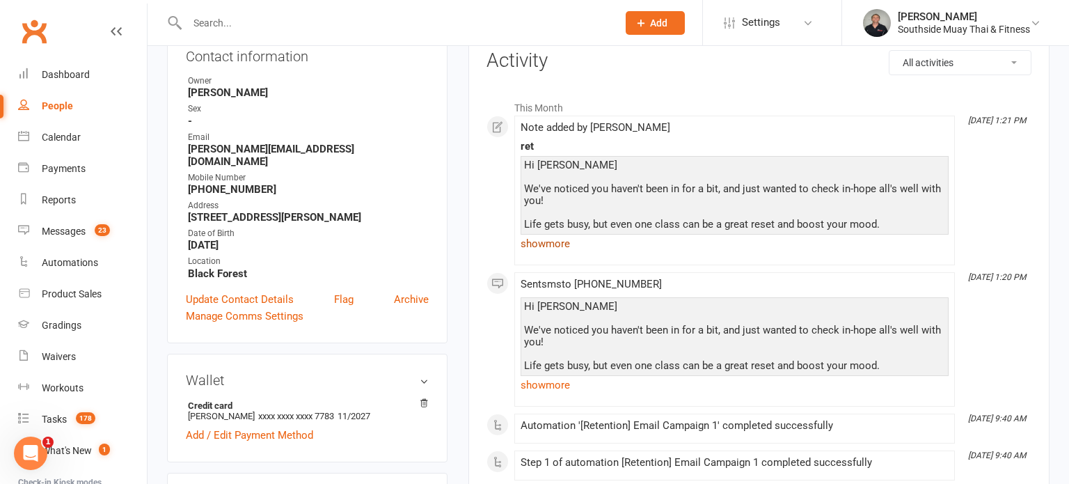
click at [555, 242] on link "show more" at bounding box center [734, 243] width 428 height 19
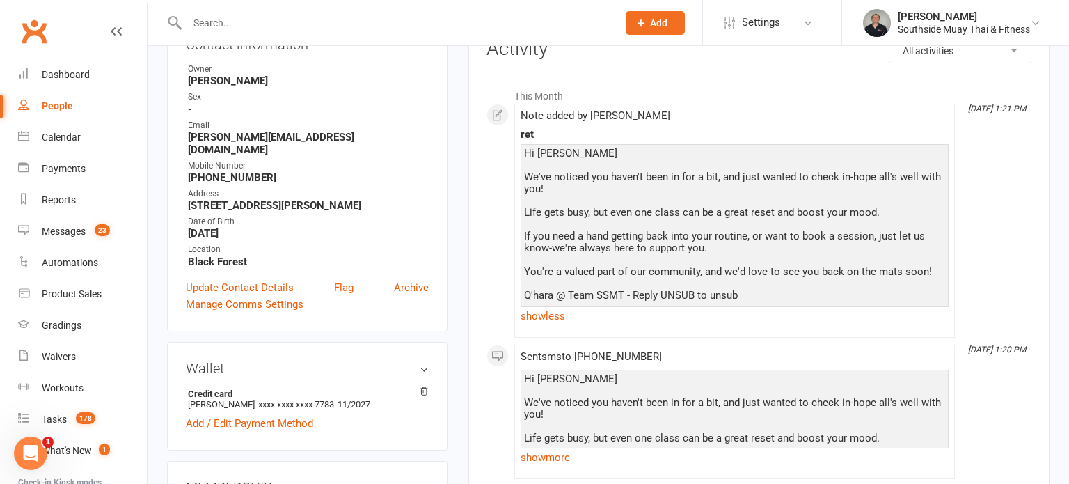
scroll to position [0, 0]
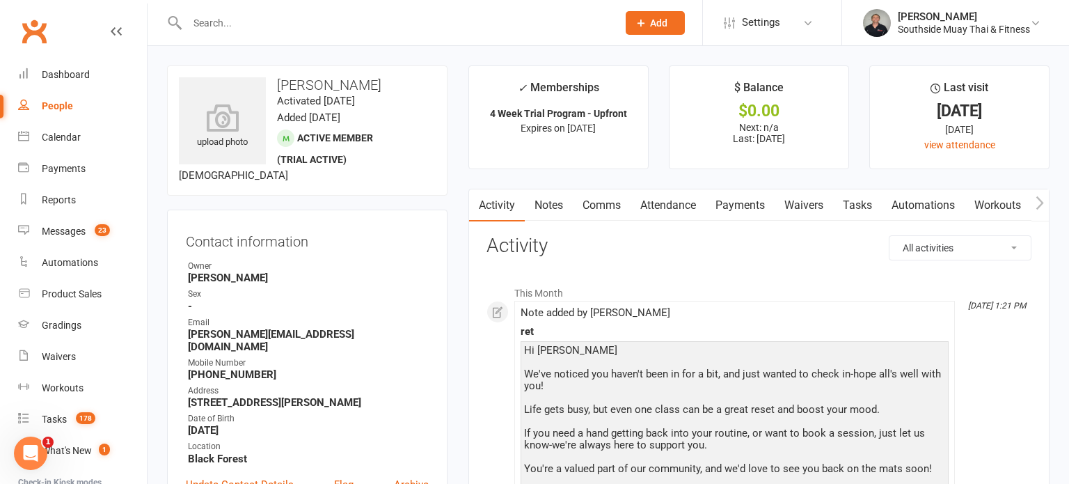
click at [680, 208] on link "Attendance" at bounding box center [667, 205] width 75 height 32
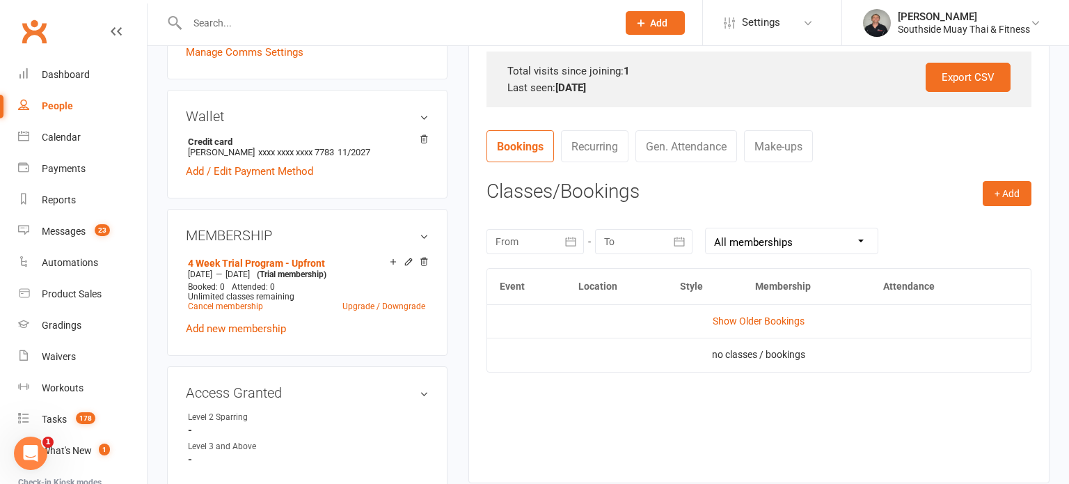
scroll to position [453, 0]
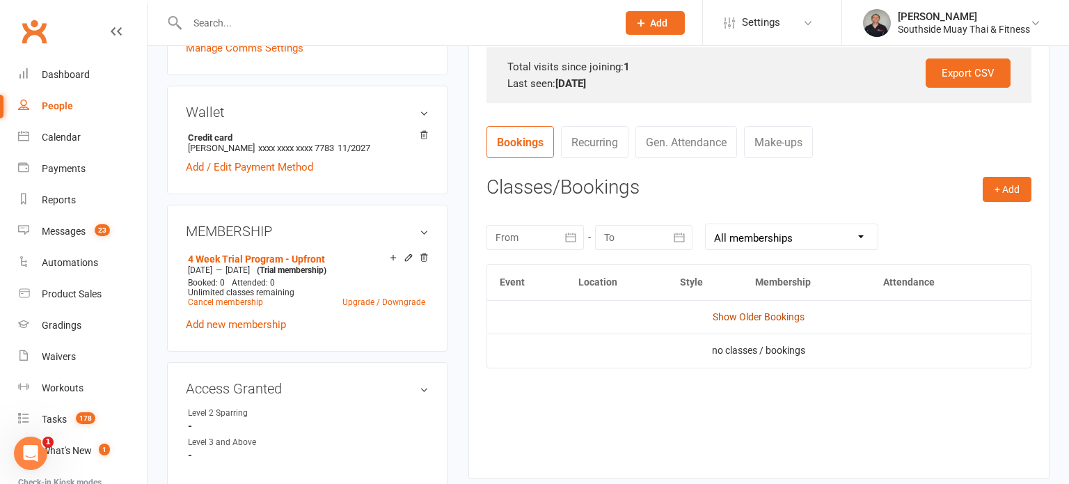
click at [756, 316] on link "Show Older Bookings" at bounding box center [758, 316] width 92 height 11
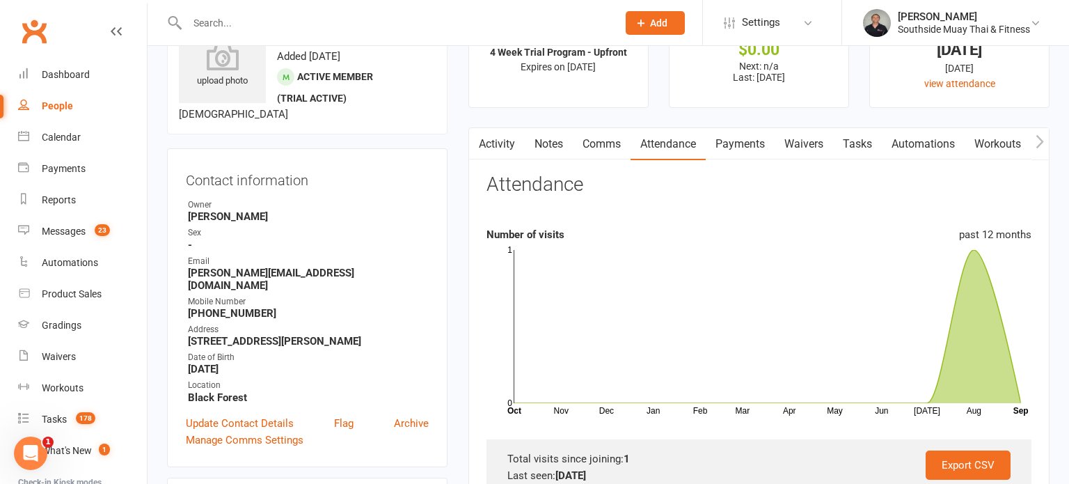
scroll to position [120, 0]
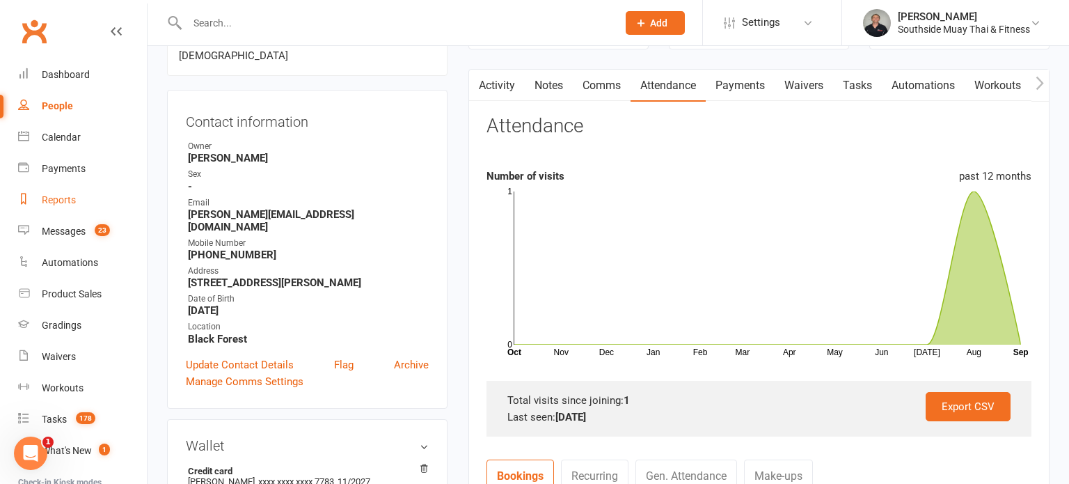
click at [51, 202] on div "Reports" at bounding box center [59, 199] width 34 height 11
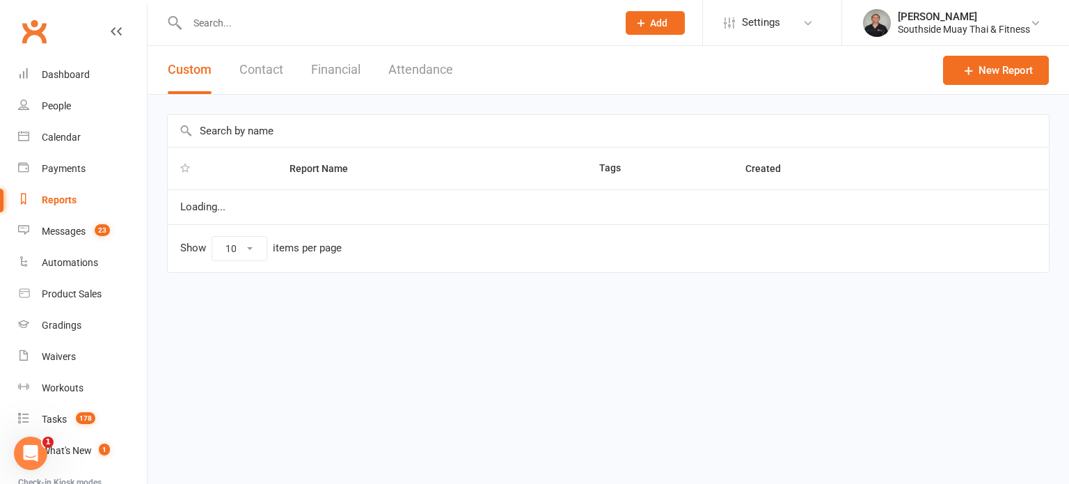
select select "100"
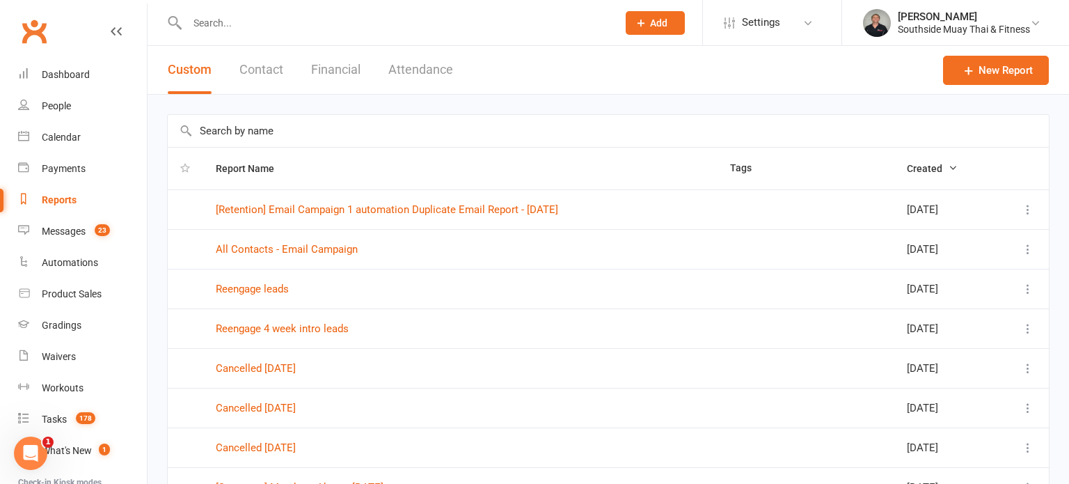
click at [290, 128] on input "text" at bounding box center [608, 131] width 881 height 32
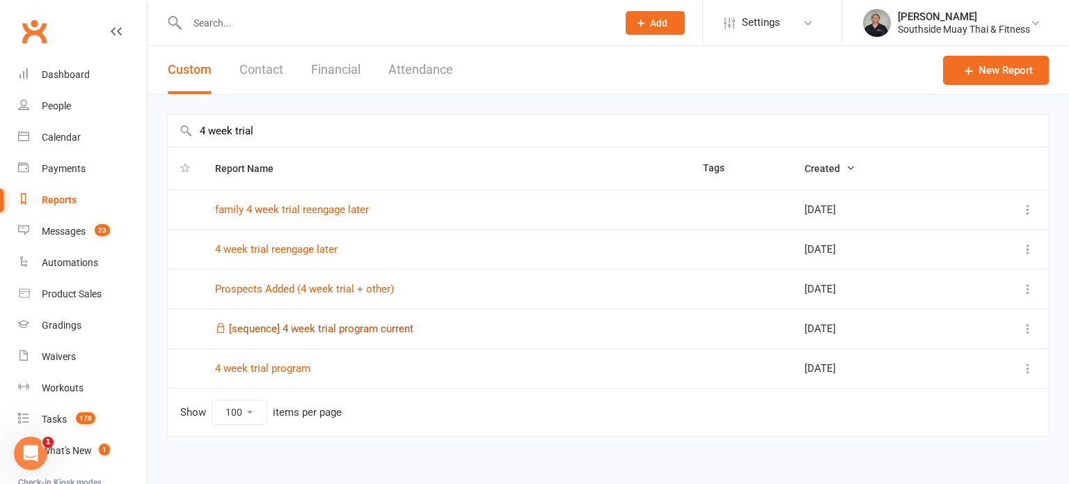
type input "4 week trial"
click at [335, 324] on link "[sequence] 4 week trial program current" at bounding box center [321, 328] width 184 height 13
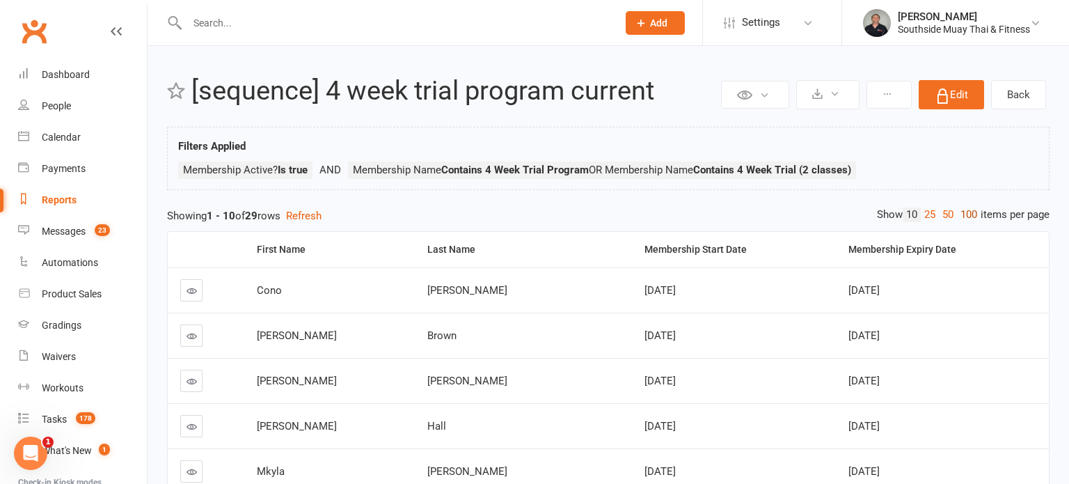
click at [963, 209] on link "100" at bounding box center [969, 214] width 24 height 15
click at [829, 93] on icon at bounding box center [834, 93] width 10 height 10
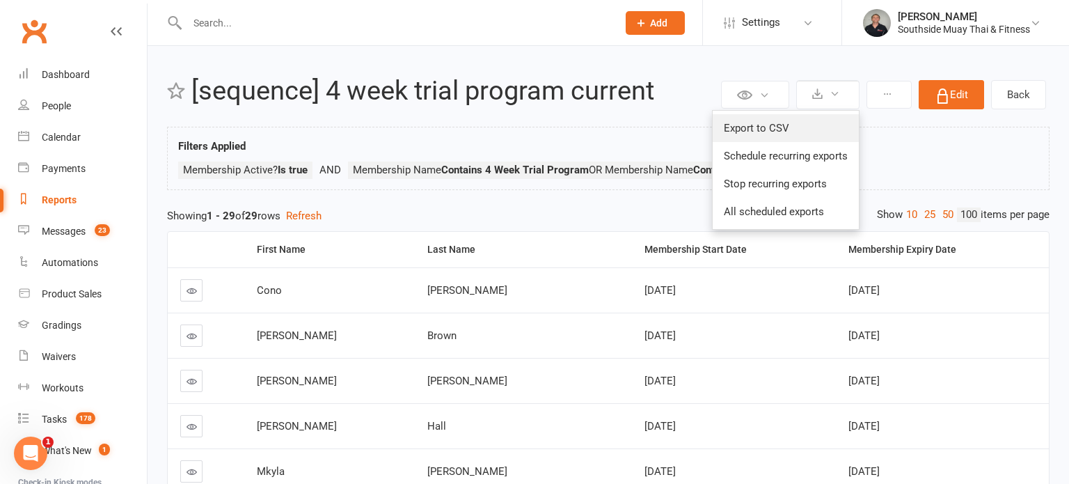
click at [804, 124] on link "Export to CSV" at bounding box center [785, 128] width 146 height 28
